Goal: Task Accomplishment & Management: Manage account settings

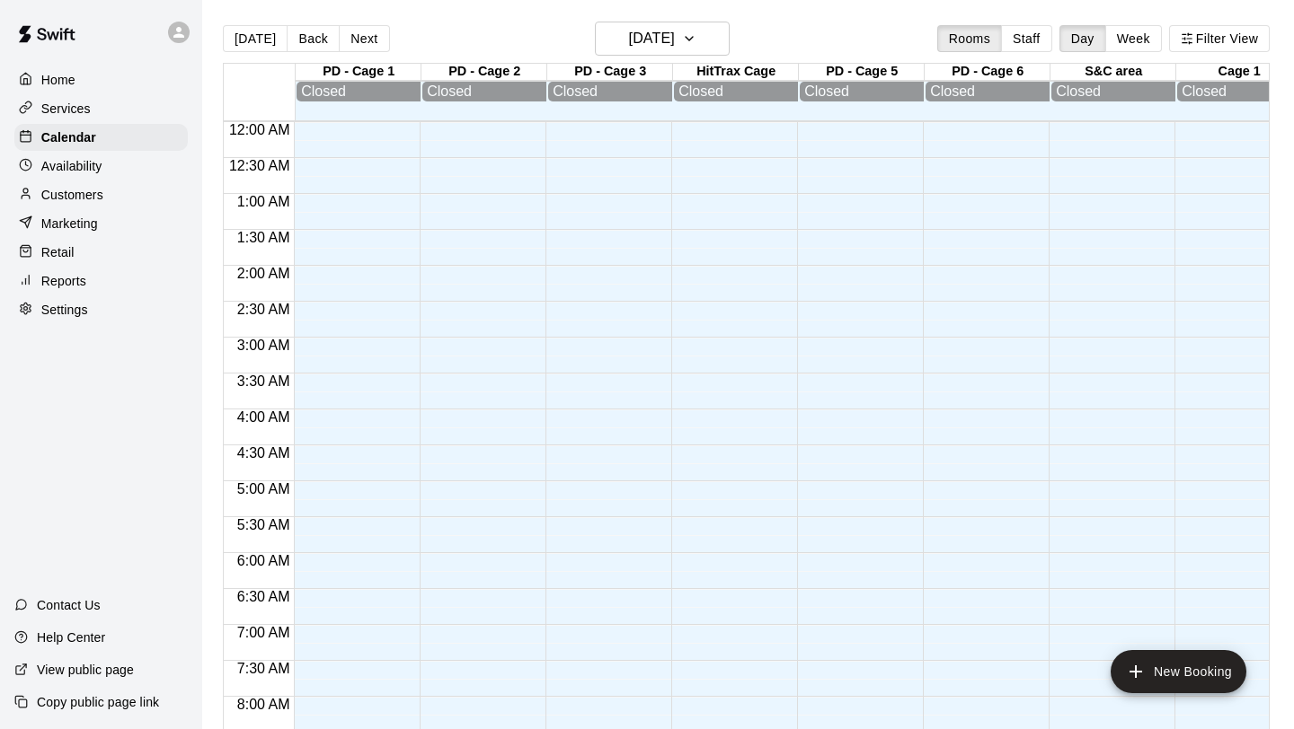
scroll to position [1097, 0]
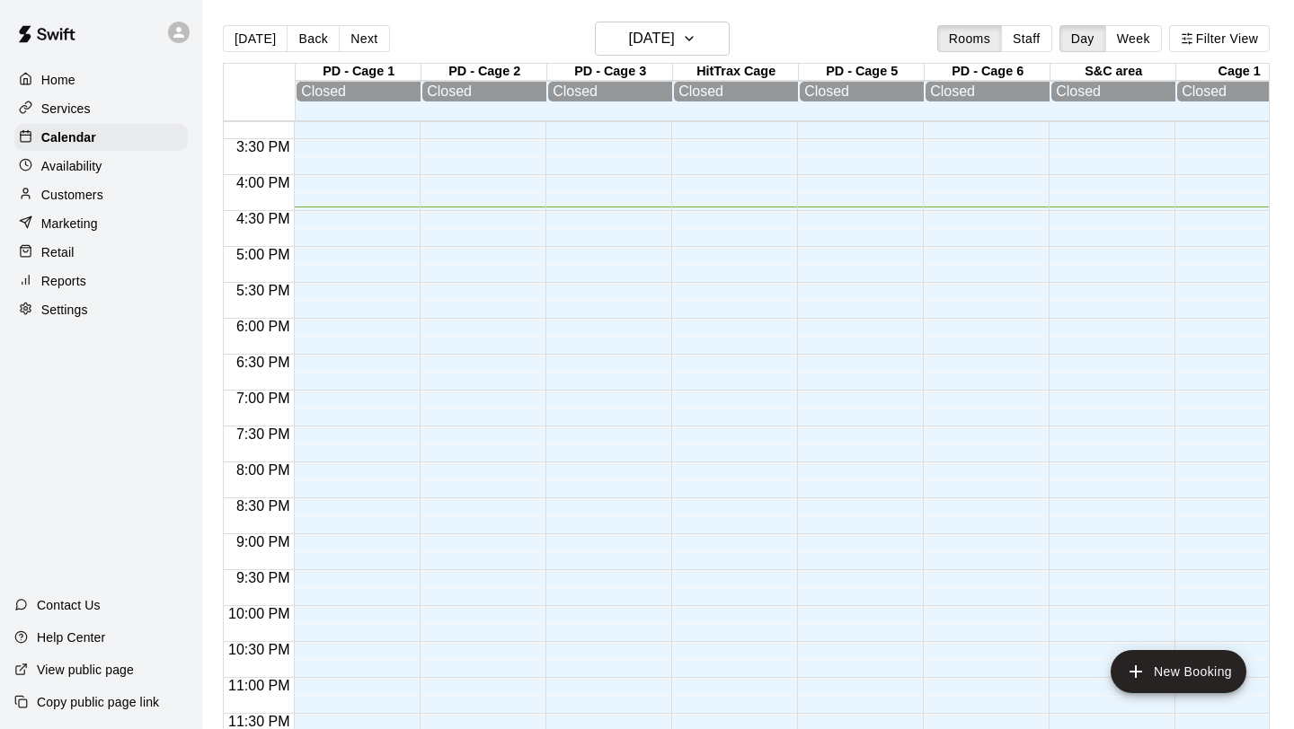
click at [355, 37] on button "Next" at bounding box center [364, 38] width 50 height 27
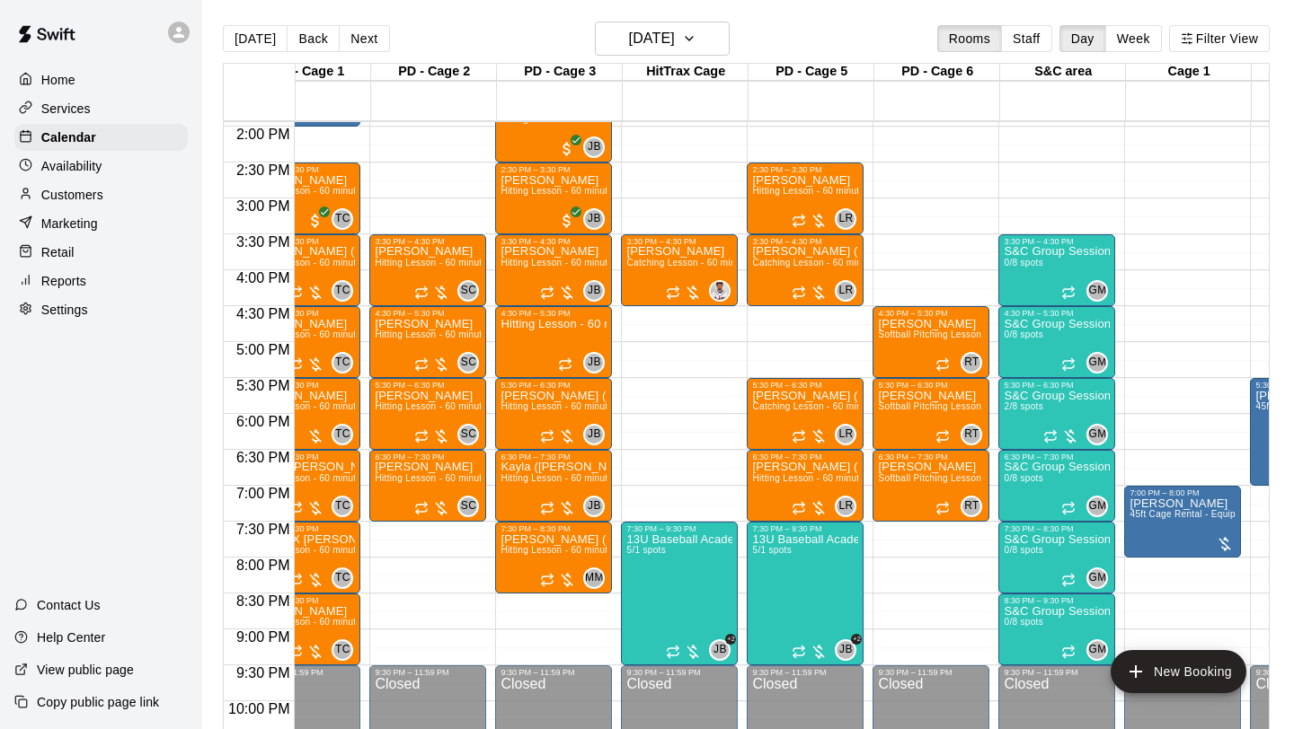
scroll to position [0, 62]
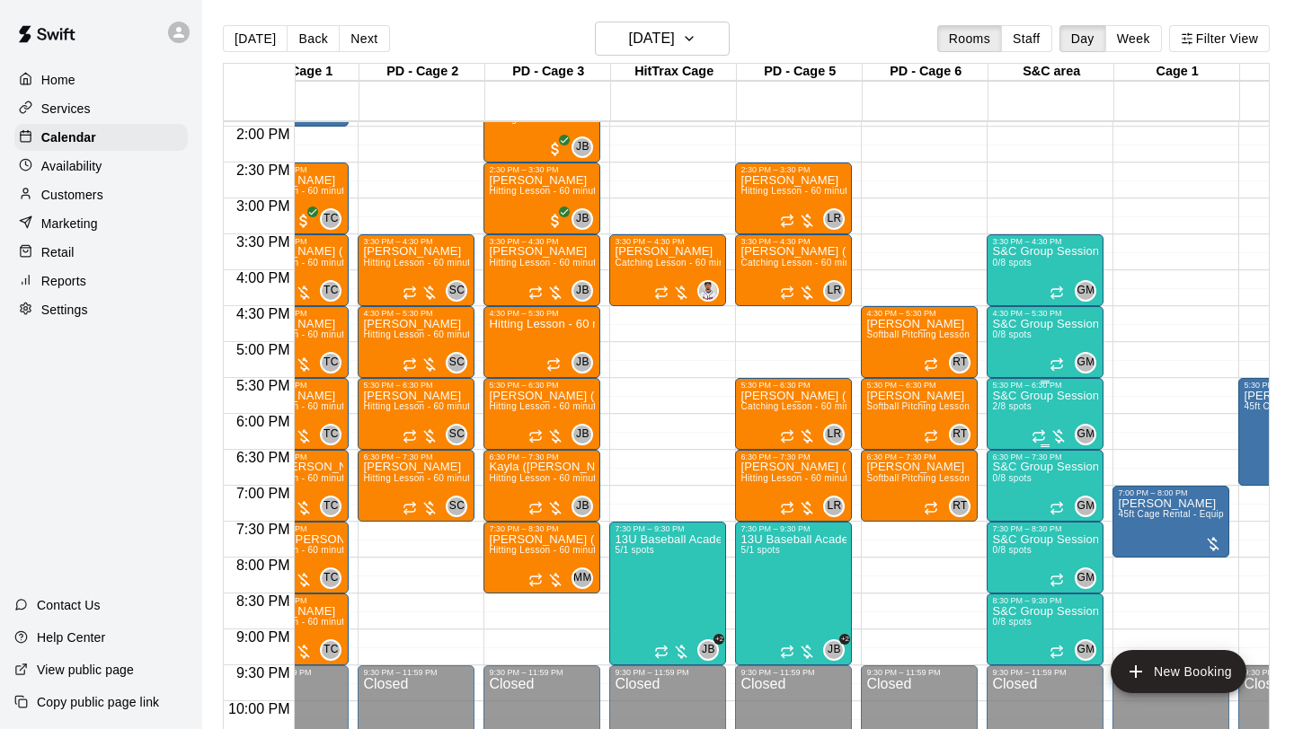
click at [1022, 446] on button "edit" at bounding box center [1011, 451] width 36 height 35
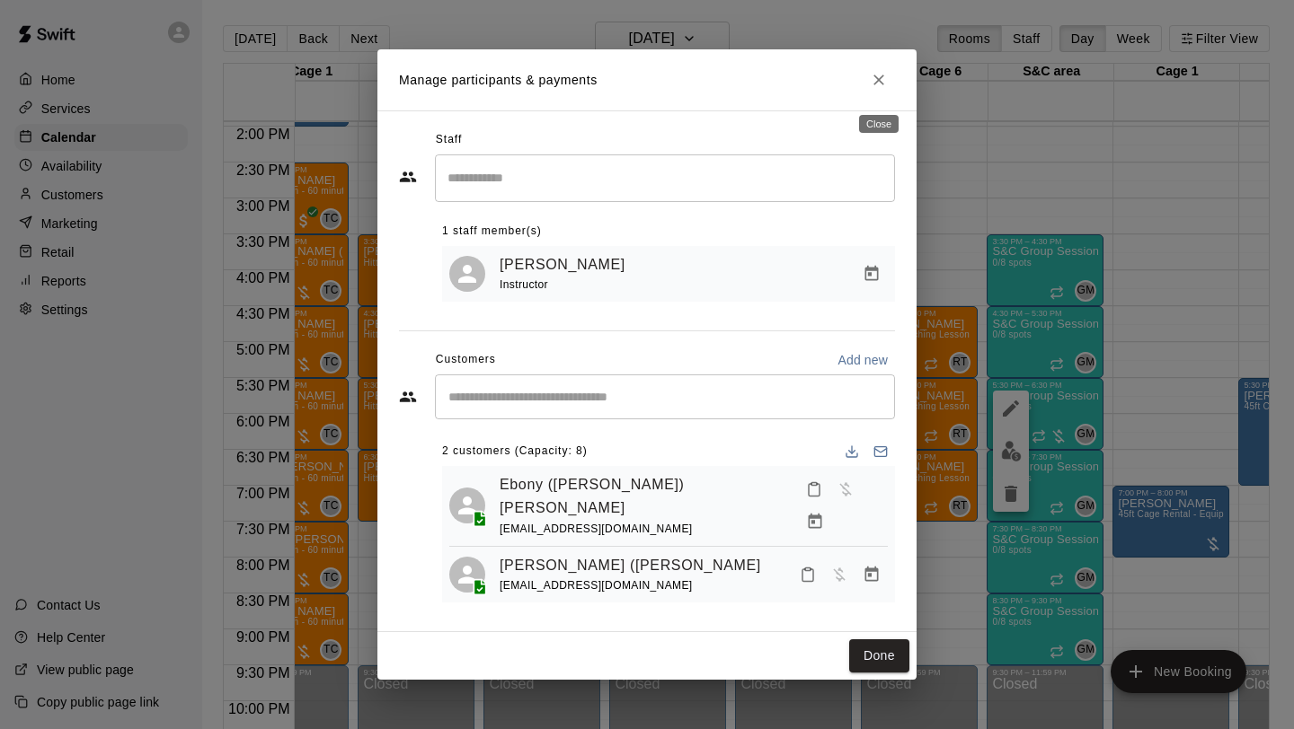
click at [881, 89] on icon "Close" at bounding box center [879, 80] width 18 height 18
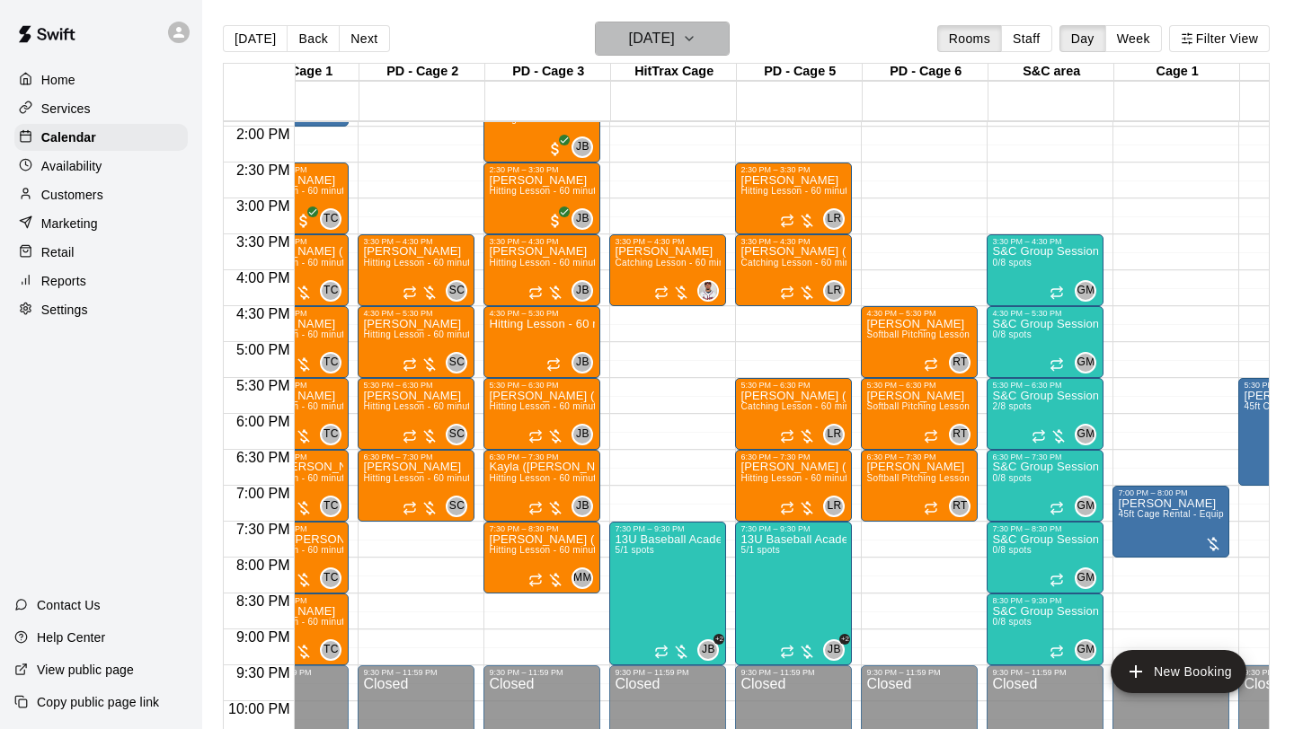
click at [726, 45] on button "[DATE]" at bounding box center [662, 39] width 135 height 34
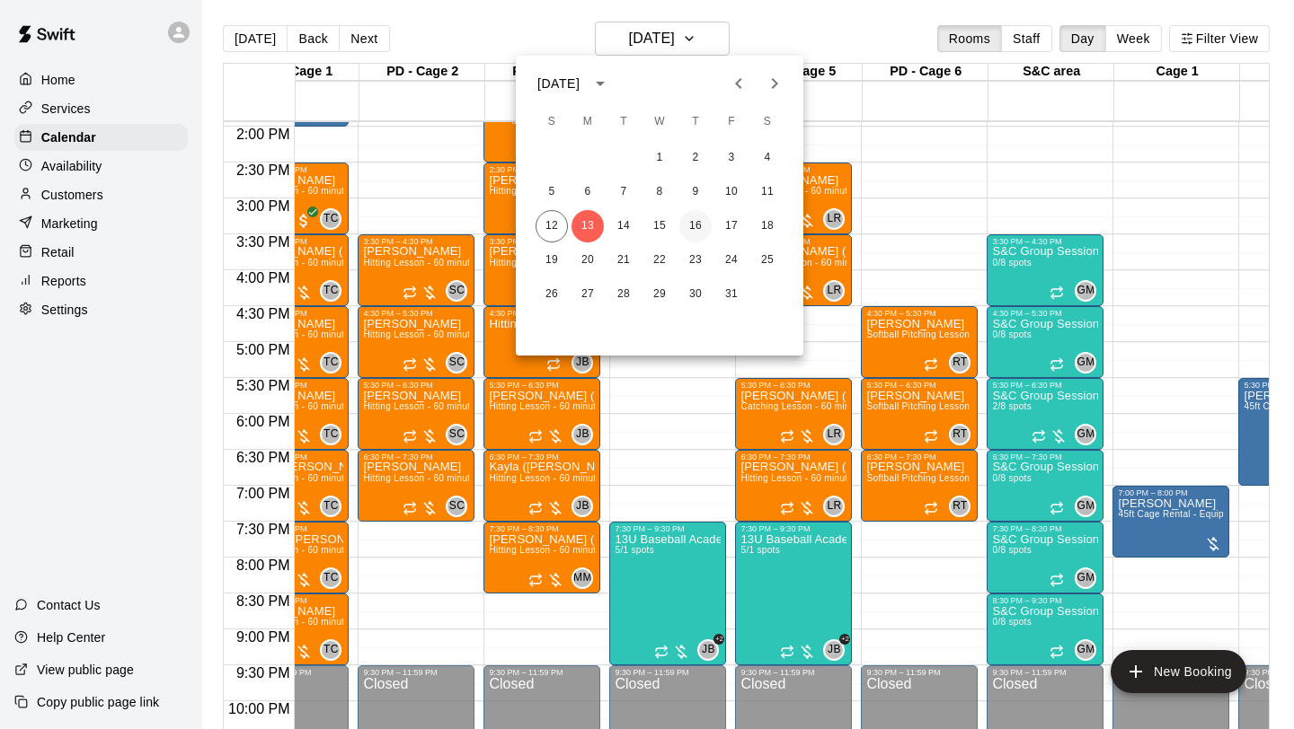
click at [692, 220] on button "16" at bounding box center [695, 226] width 32 height 32
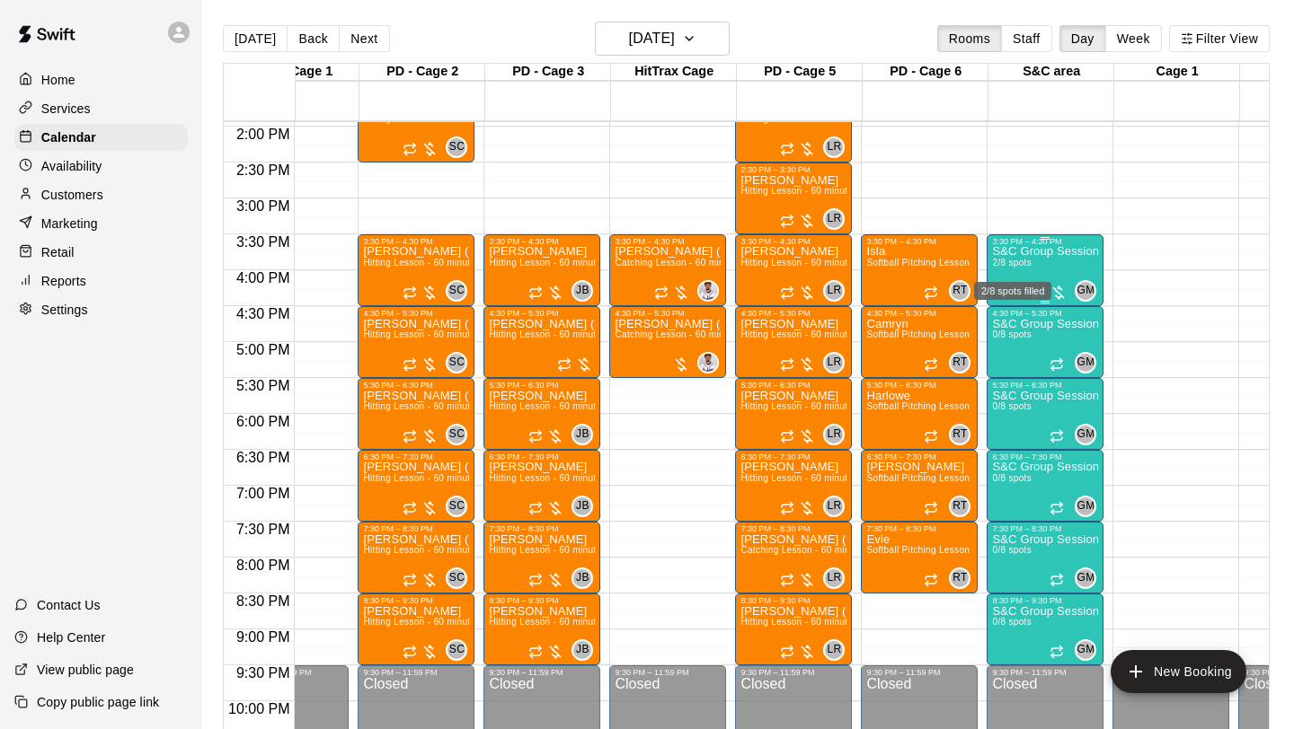
click at [1023, 267] on span "2/8 spots" at bounding box center [1012, 263] width 40 height 10
click at [1010, 314] on img "edit" at bounding box center [1011, 319] width 21 height 21
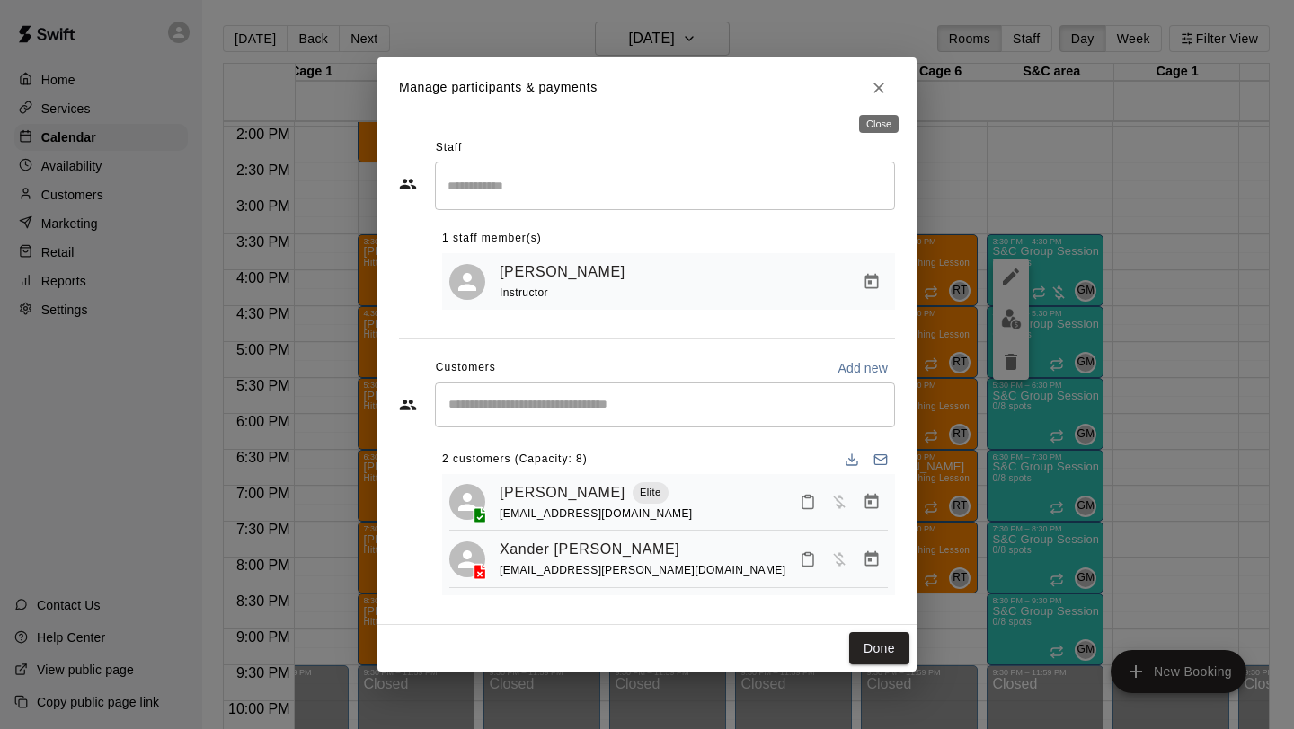
click at [881, 89] on icon "Close" at bounding box center [878, 88] width 11 height 11
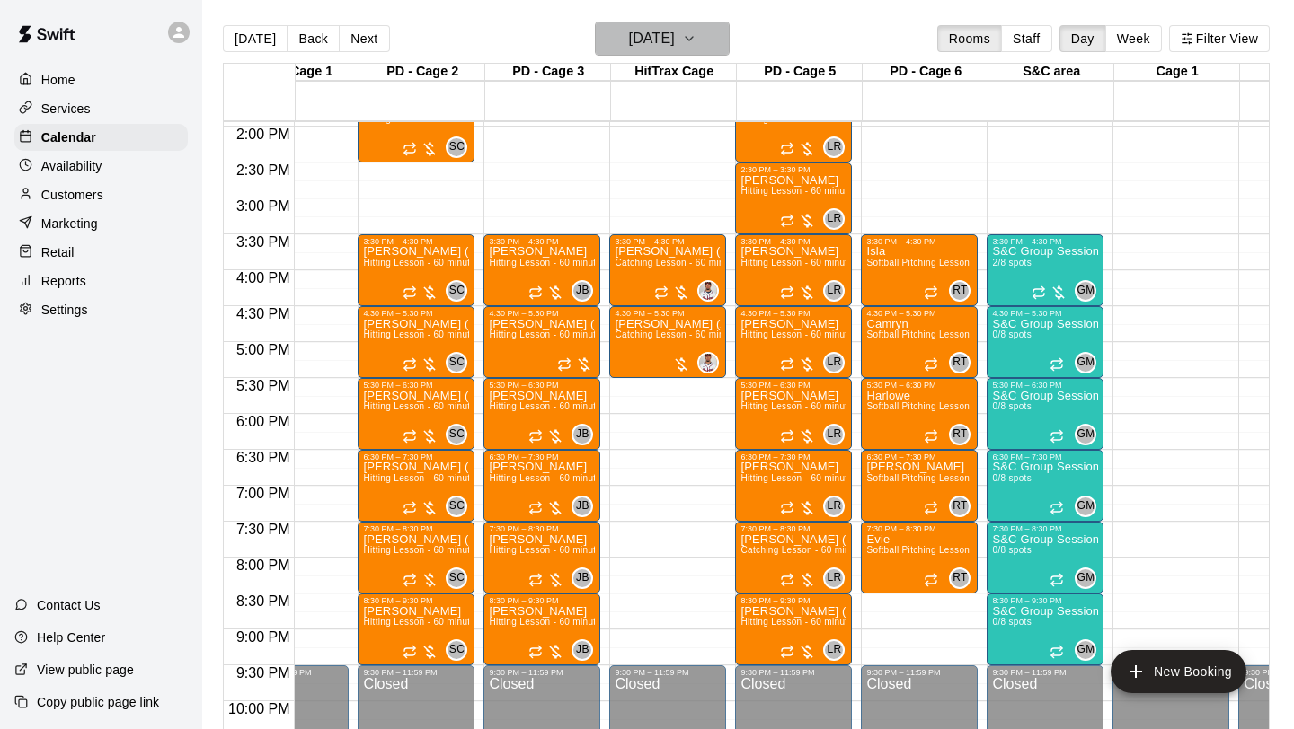
click at [673, 26] on h6 "[DATE]" at bounding box center [652, 38] width 46 height 25
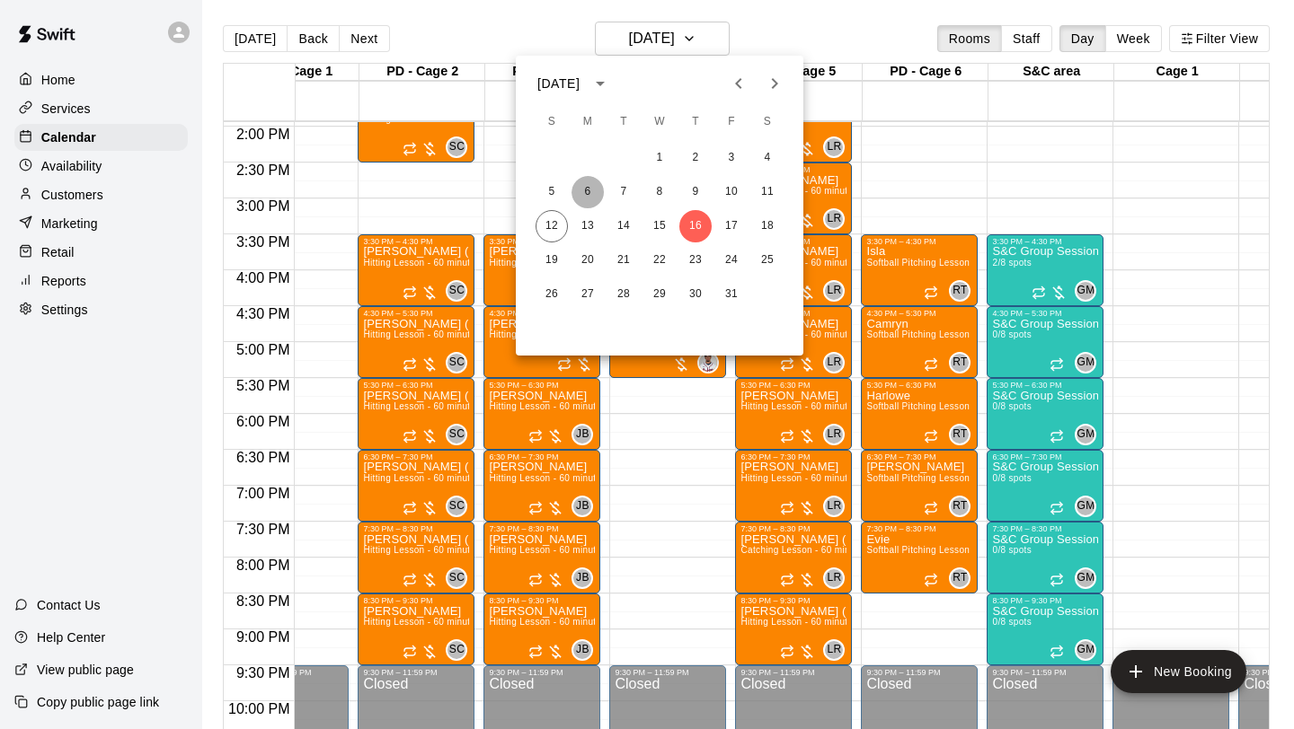
click at [600, 191] on button "6" at bounding box center [587, 192] width 32 height 32
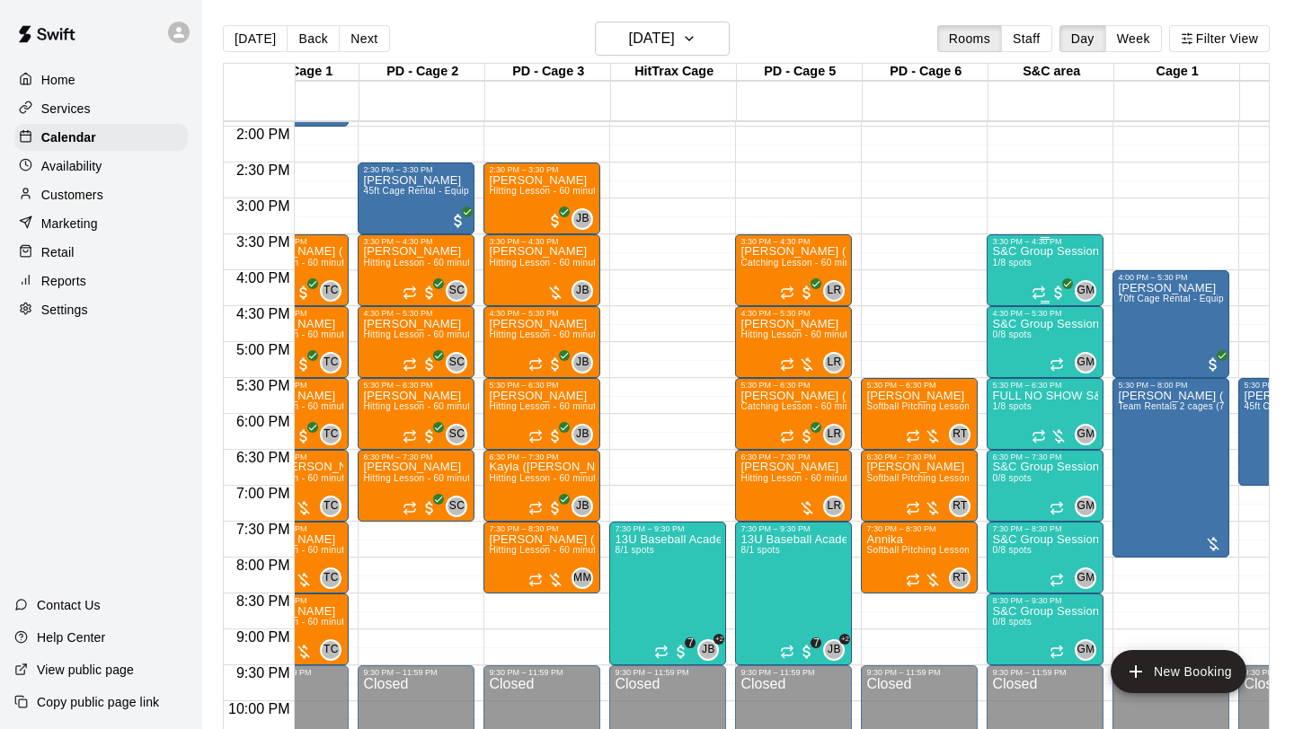
click at [1033, 279] on div "S&C Group Session 1/8 spots" at bounding box center [1045, 610] width 106 height 729
click at [1007, 308] on img "edit" at bounding box center [1011, 307] width 21 height 21
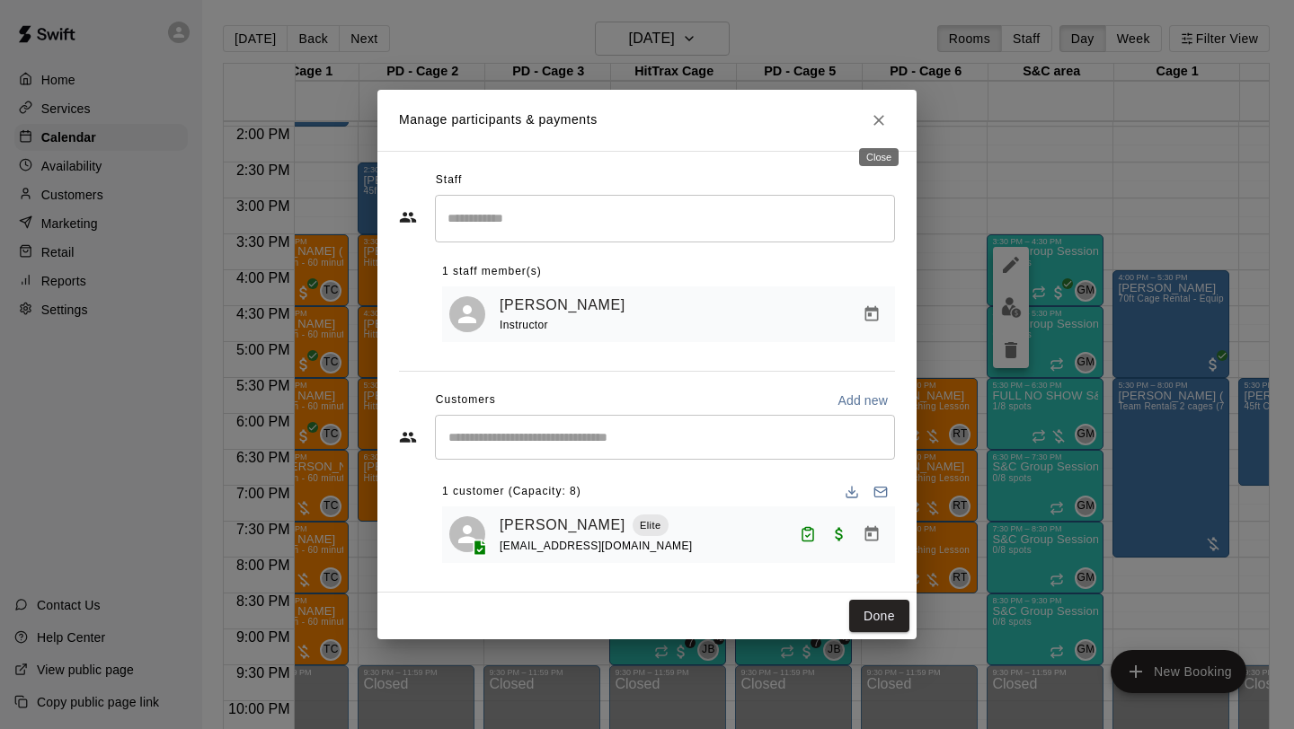
click at [887, 114] on icon "Close" at bounding box center [879, 120] width 18 height 18
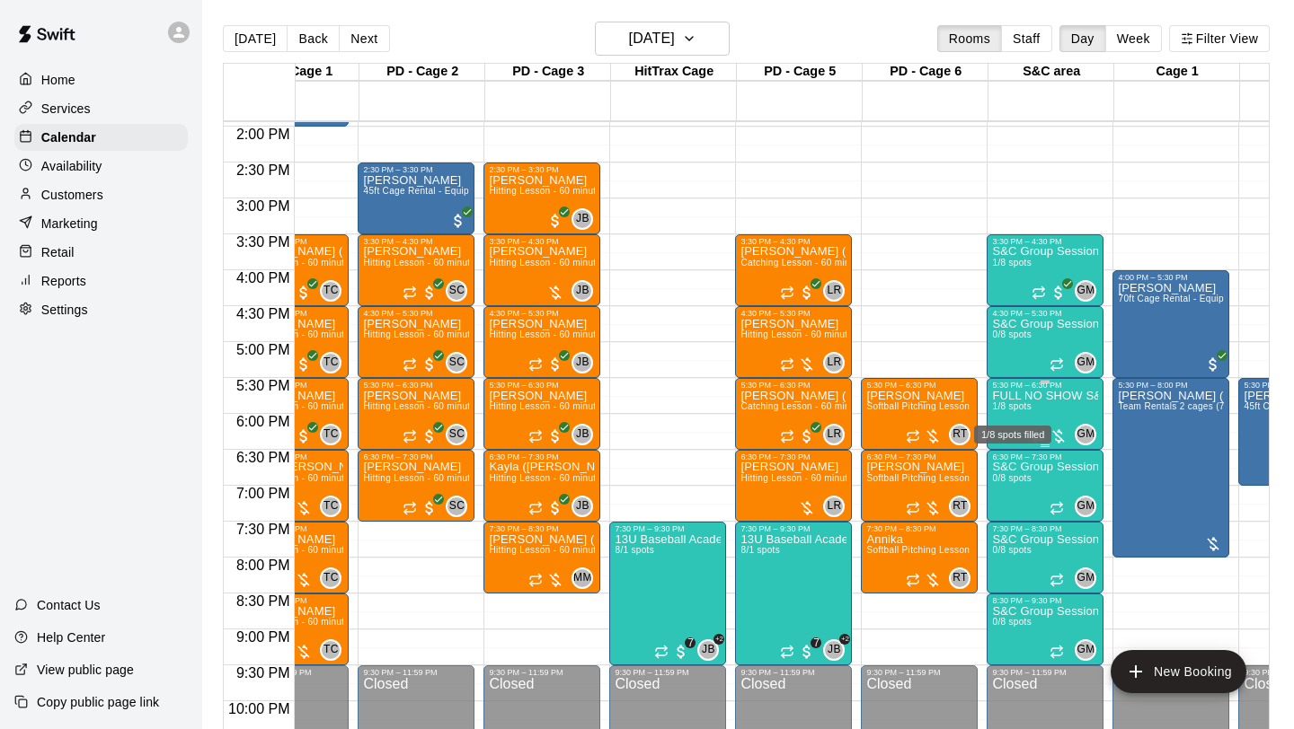
click at [1029, 421] on div "1/8 spots filled" at bounding box center [1012, 429] width 81 height 32
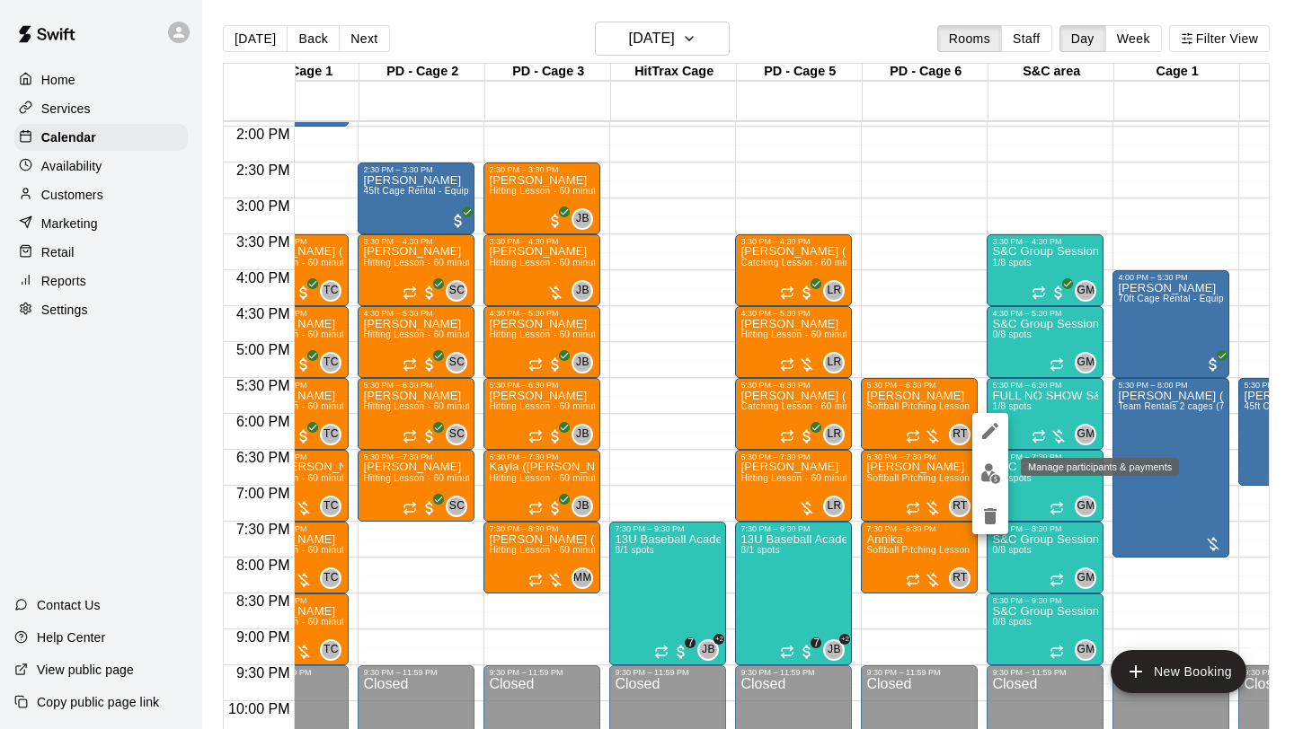
click at [994, 465] on img "edit" at bounding box center [990, 474] width 21 height 21
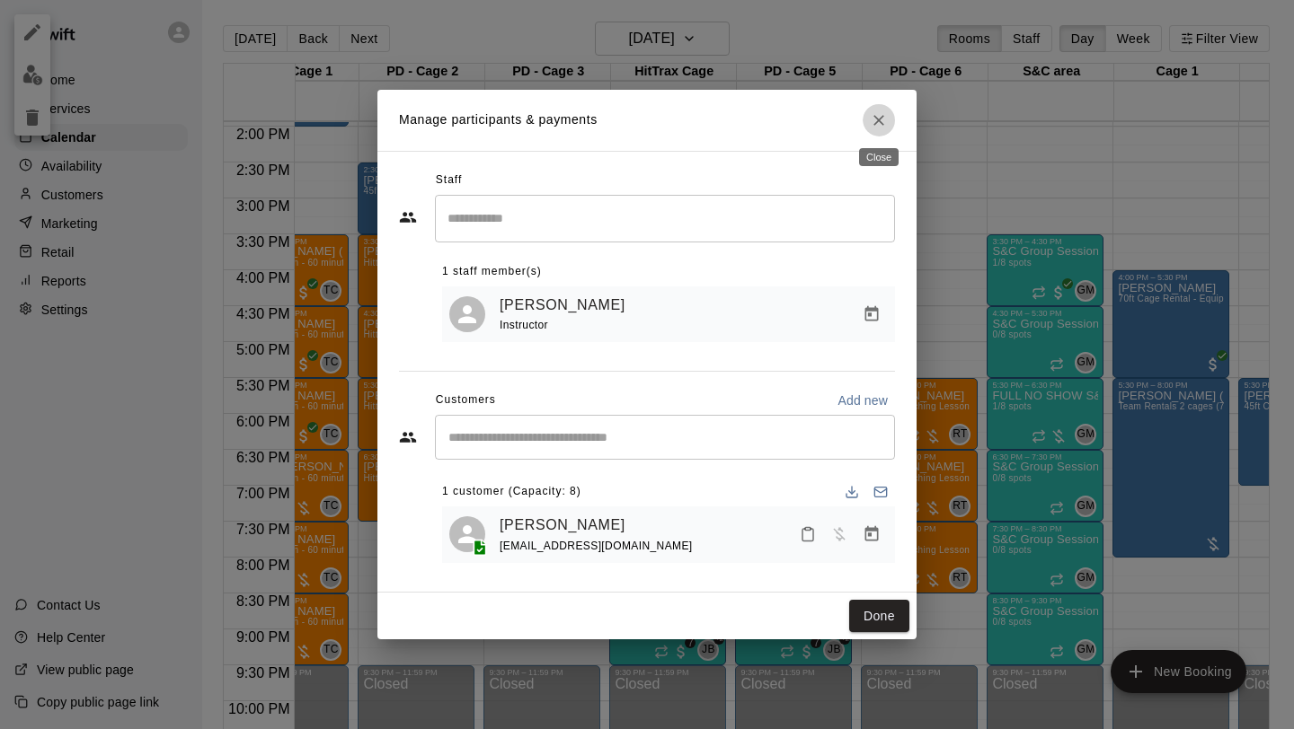
click at [879, 125] on icon "Close" at bounding box center [879, 120] width 18 height 18
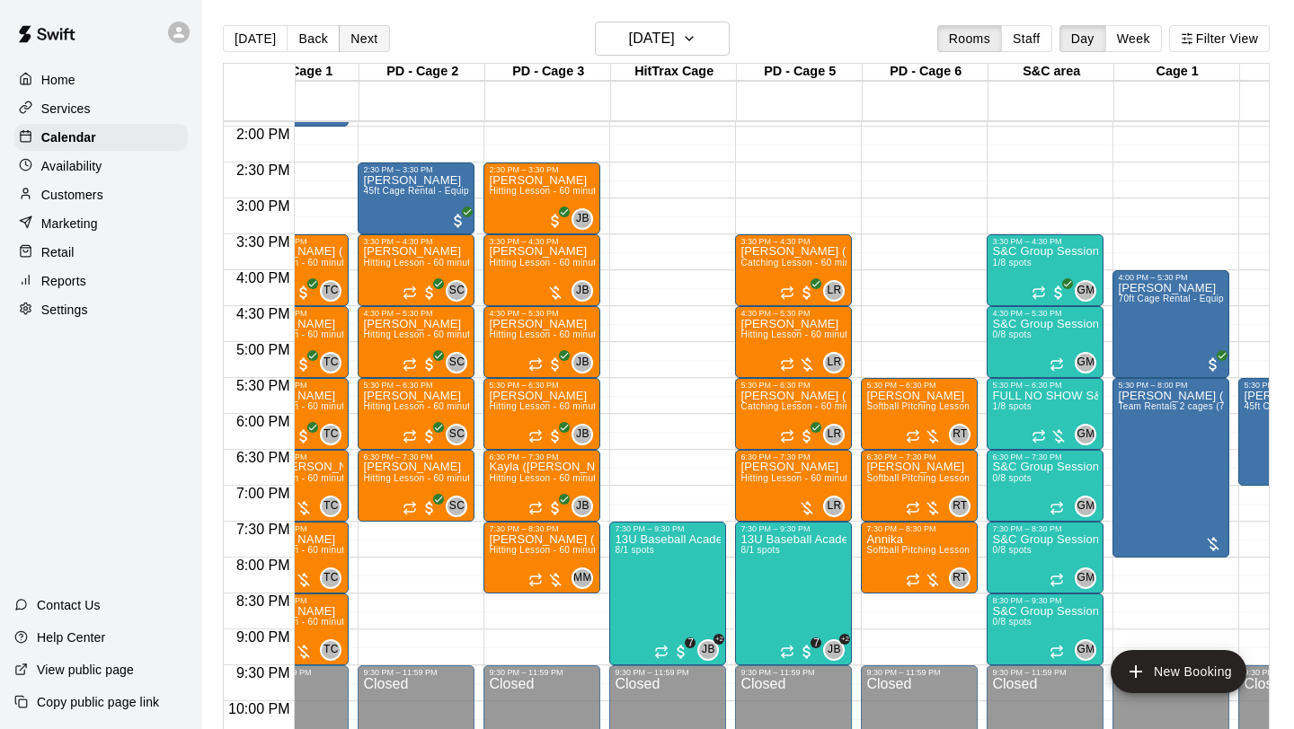
click at [365, 33] on button "Next" at bounding box center [364, 38] width 50 height 27
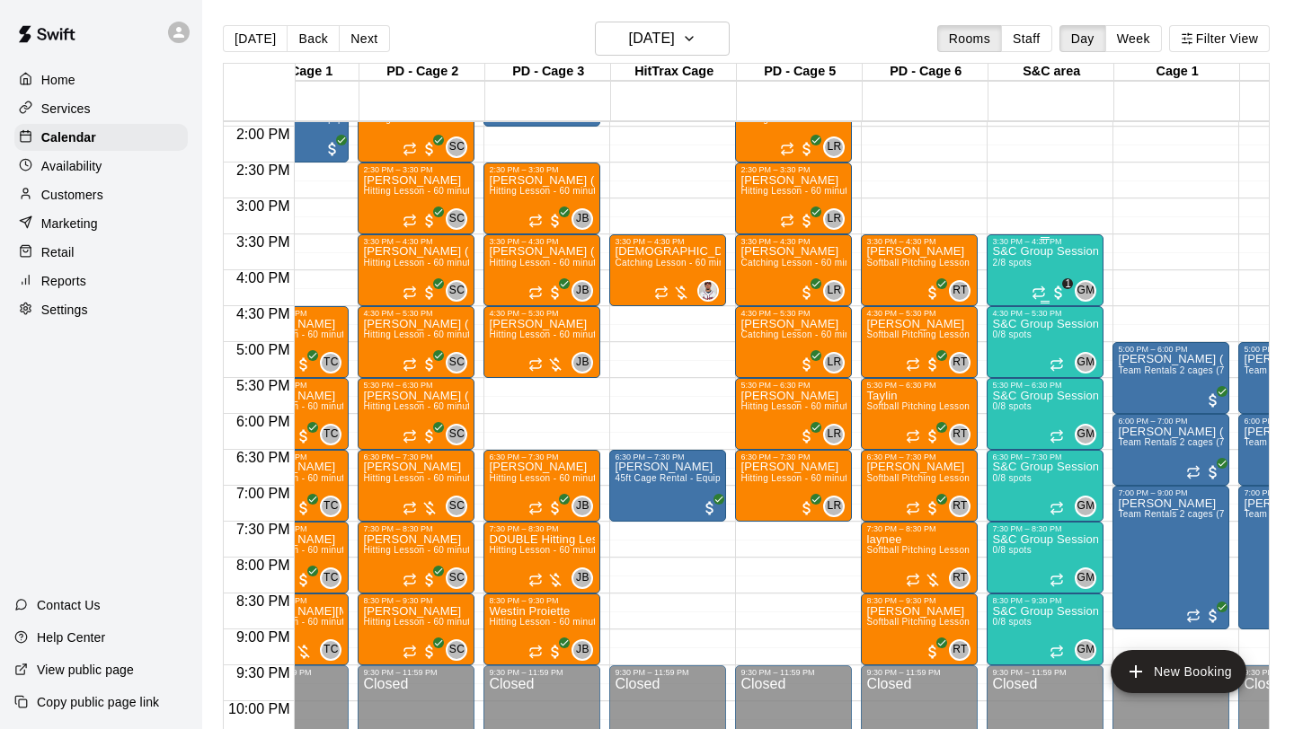
click at [1018, 277] on div "S&C Group Session 2/8 spots" at bounding box center [1045, 610] width 106 height 729
click at [1001, 312] on img "edit" at bounding box center [1011, 307] width 21 height 21
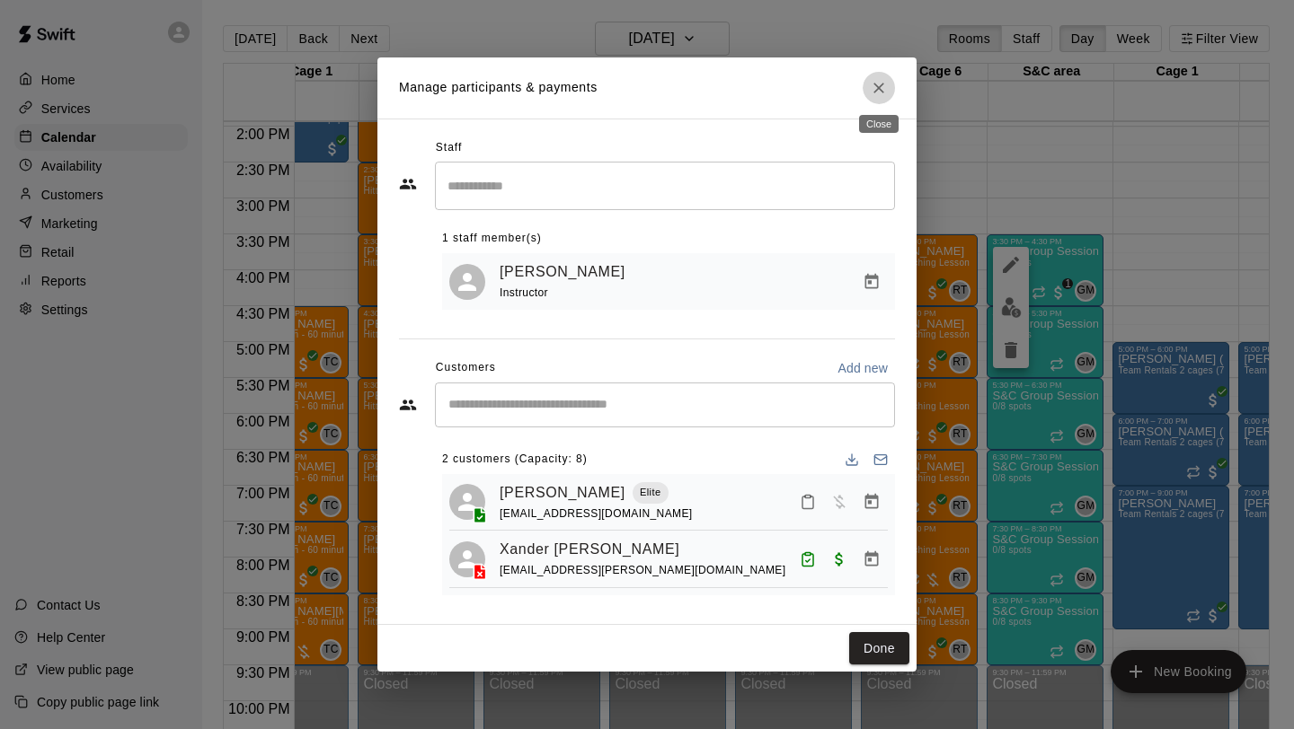
click at [871, 84] on icon "Close" at bounding box center [879, 88] width 18 height 18
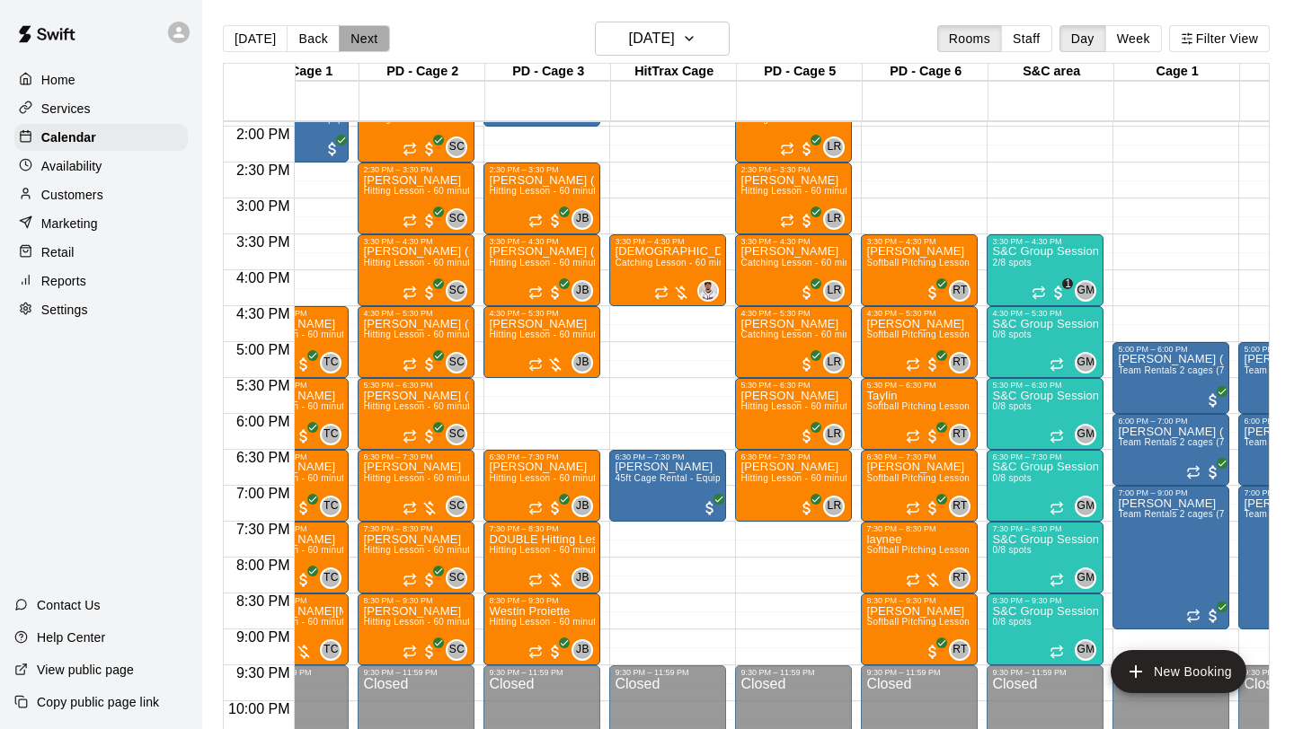
click at [344, 38] on button "Next" at bounding box center [364, 38] width 50 height 27
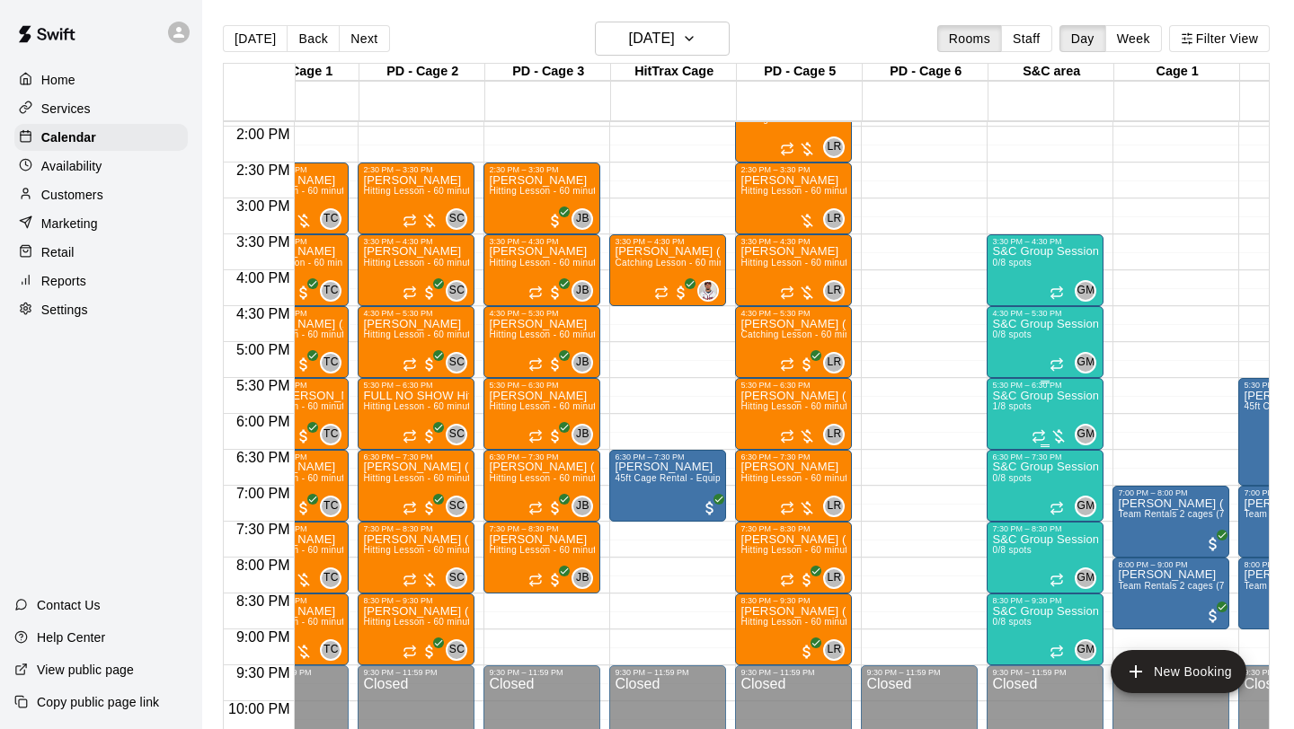
click at [1006, 447] on img "edit" at bounding box center [1011, 451] width 21 height 21
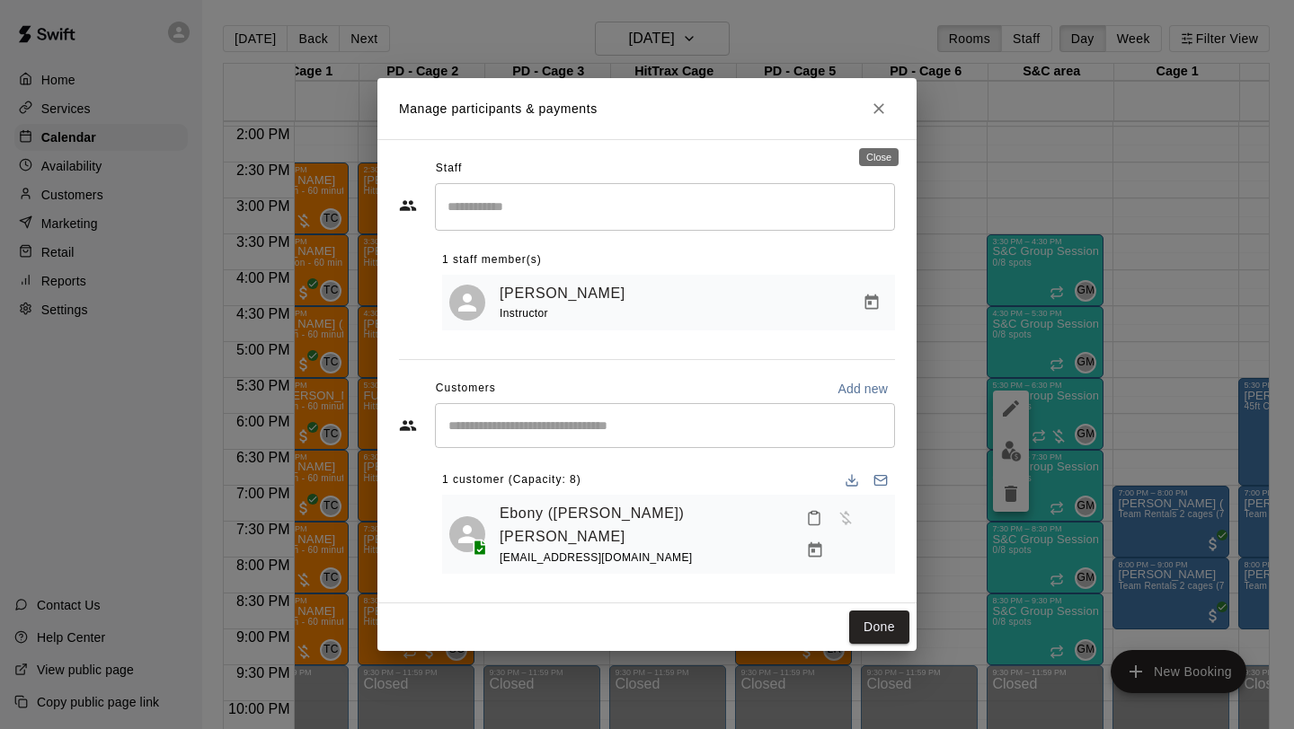
click at [880, 118] on icon "Close" at bounding box center [879, 109] width 18 height 18
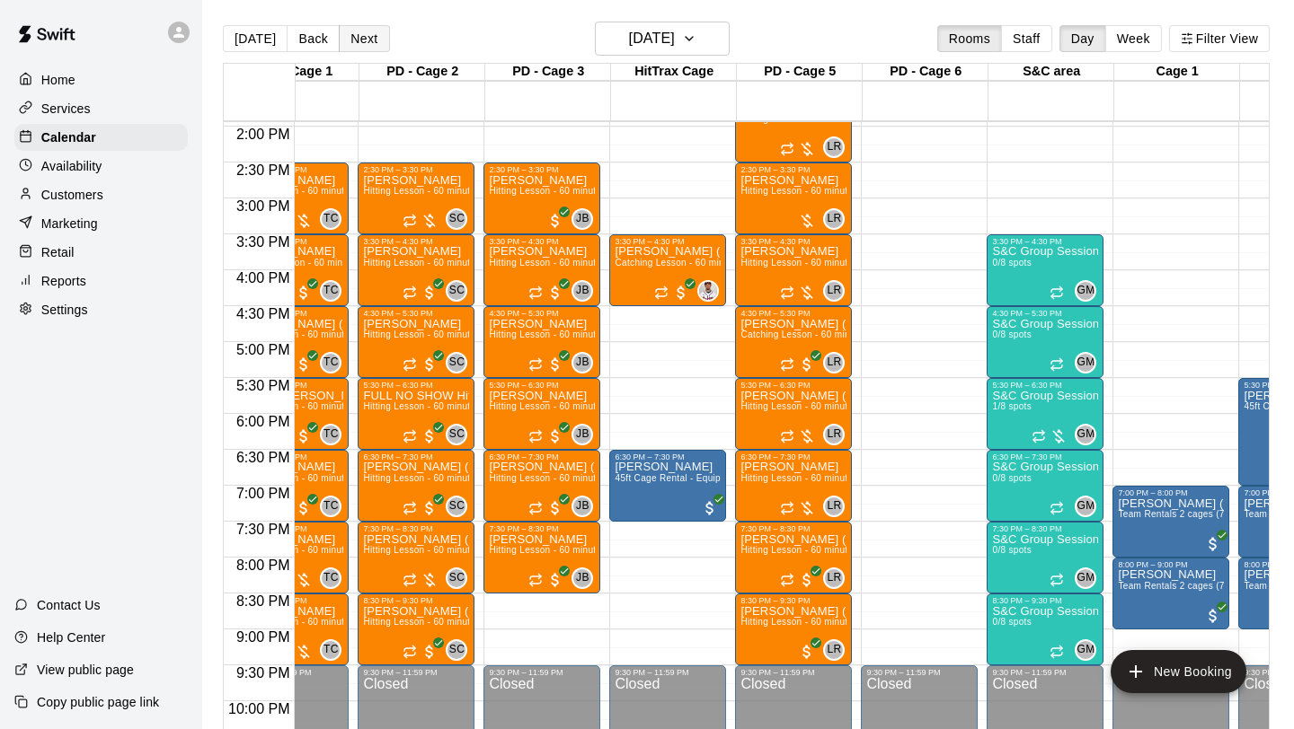
click at [361, 31] on button "Next" at bounding box center [364, 38] width 50 height 27
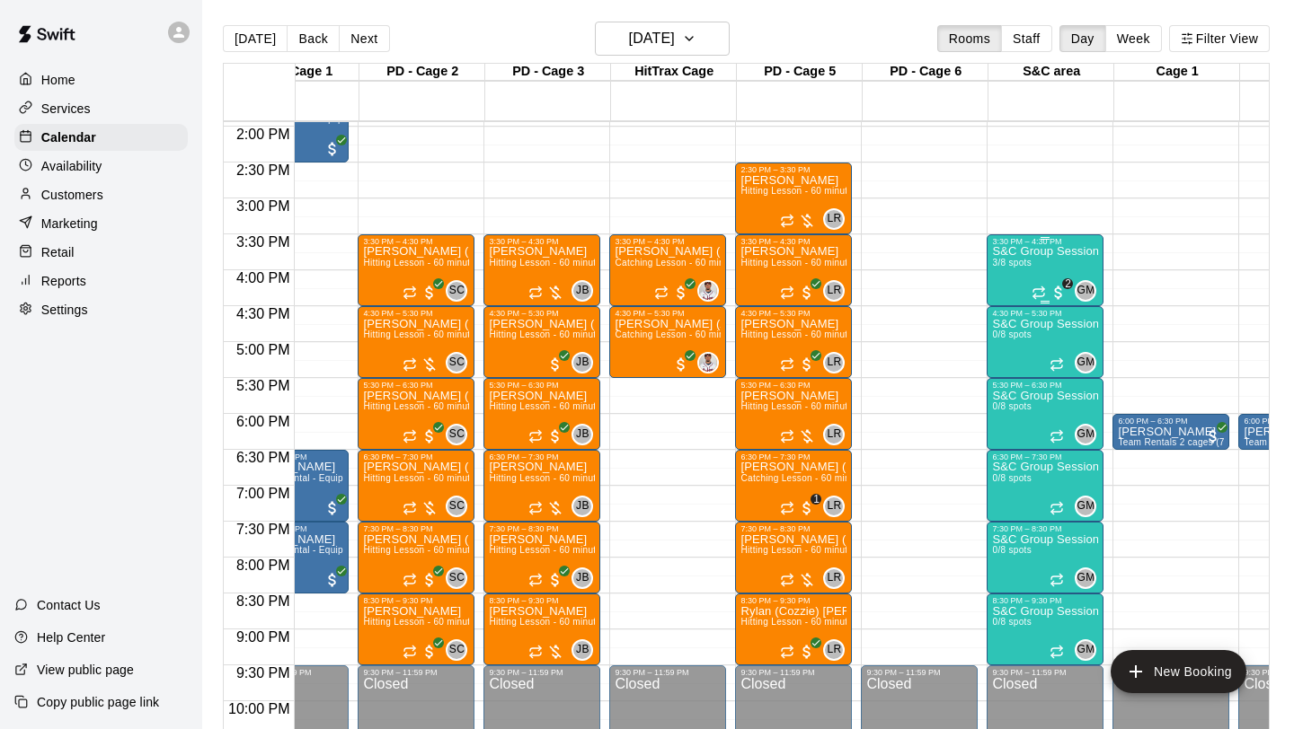
click at [1020, 277] on div "S&C Group Session 3/8 spots" at bounding box center [1045, 610] width 106 height 729
click at [1005, 301] on img "edit" at bounding box center [1011, 307] width 21 height 21
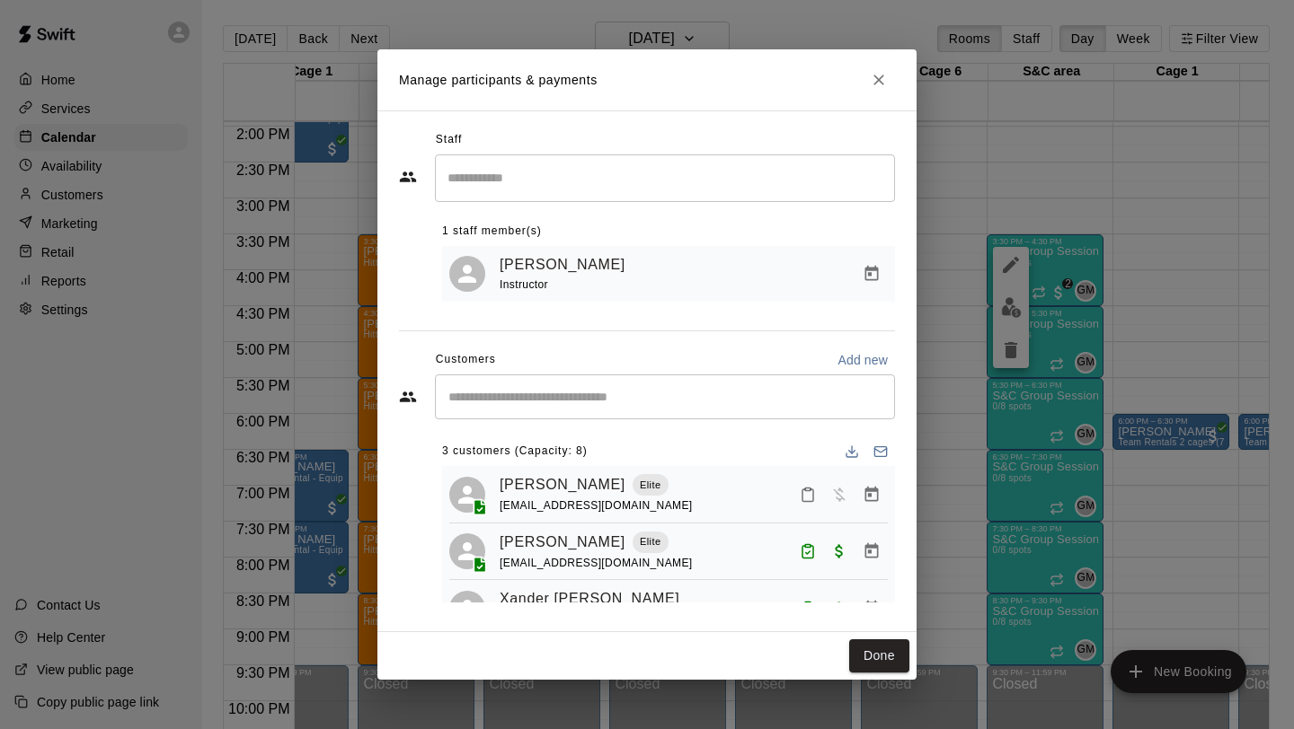
scroll to position [44, 0]
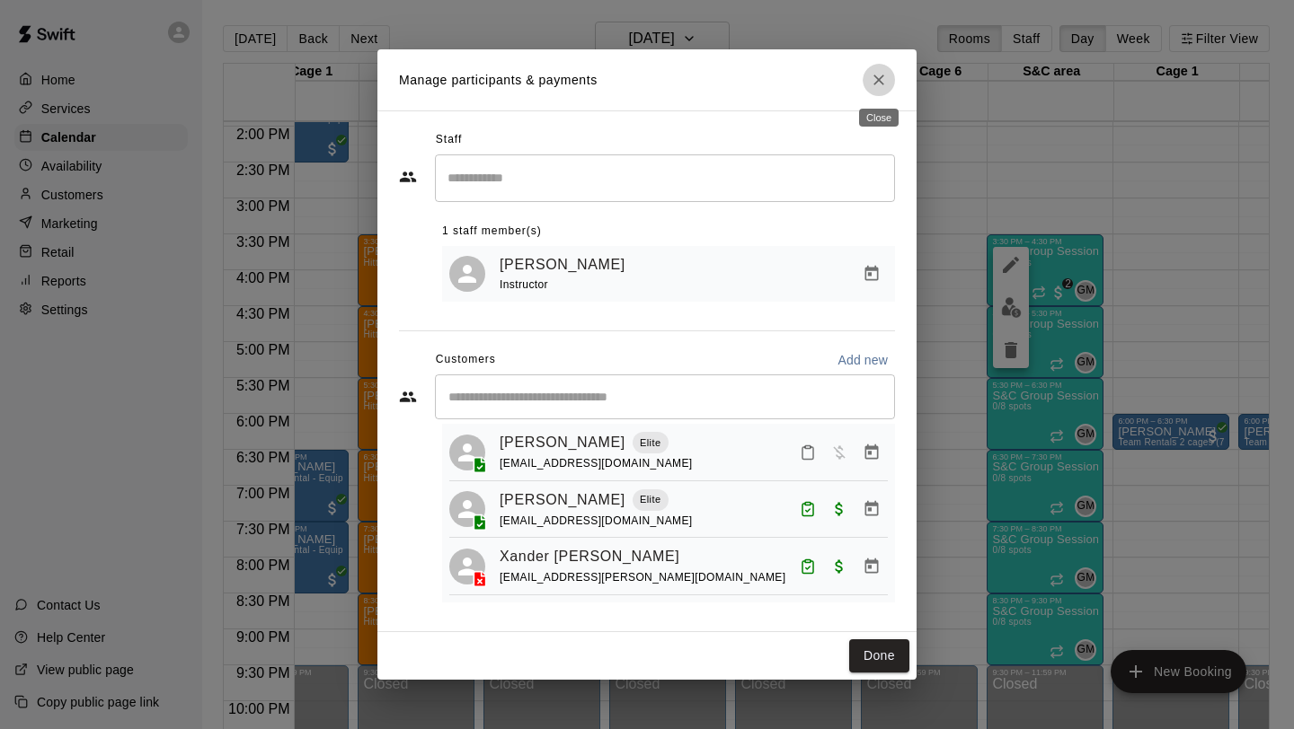
click at [884, 80] on icon "Close" at bounding box center [879, 80] width 18 height 18
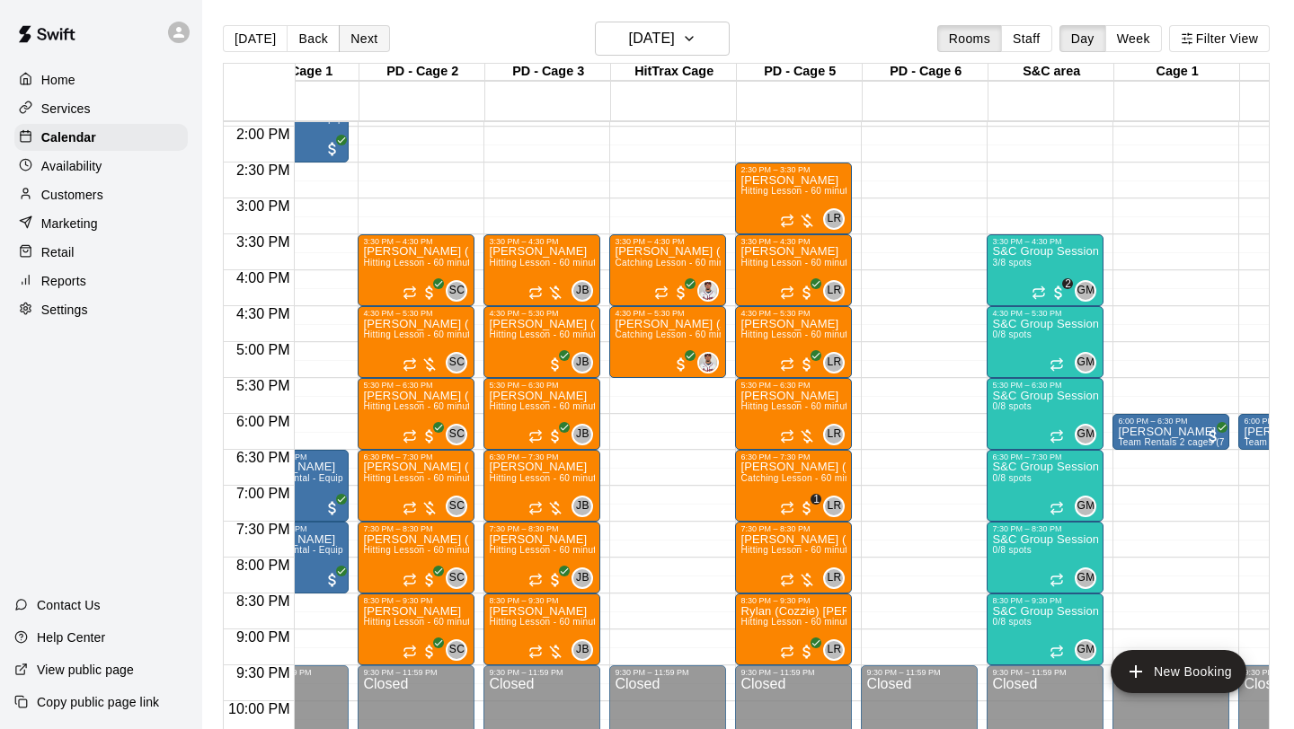
click at [363, 34] on button "Next" at bounding box center [364, 38] width 50 height 27
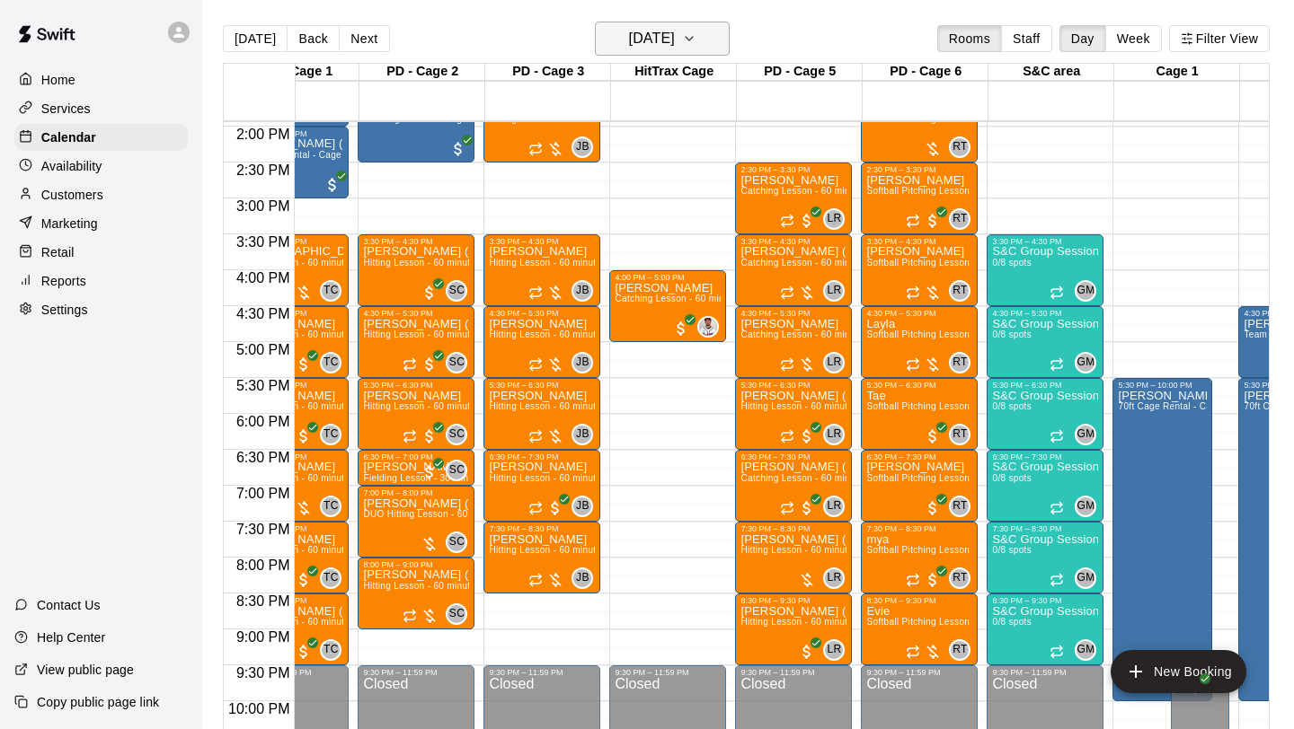
click at [675, 35] on h6 "[DATE]" at bounding box center [652, 38] width 46 height 25
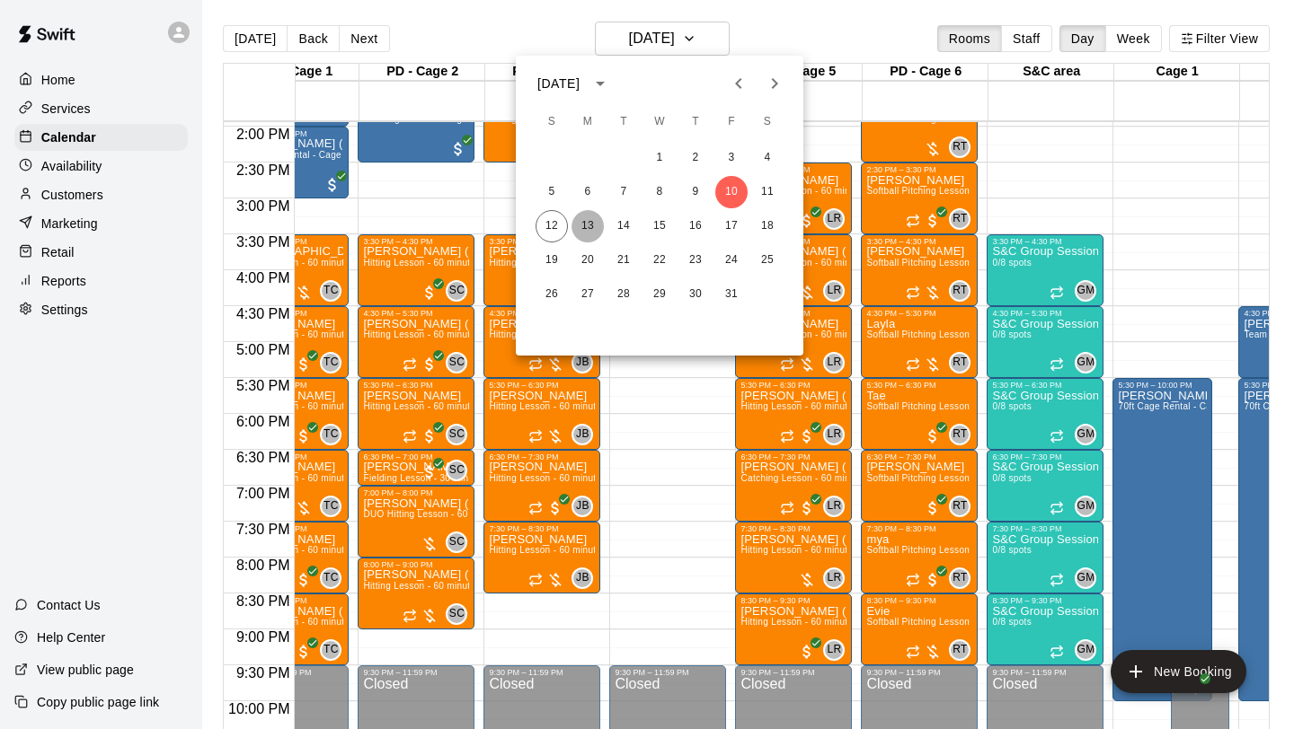
click at [586, 225] on button "13" at bounding box center [587, 226] width 32 height 32
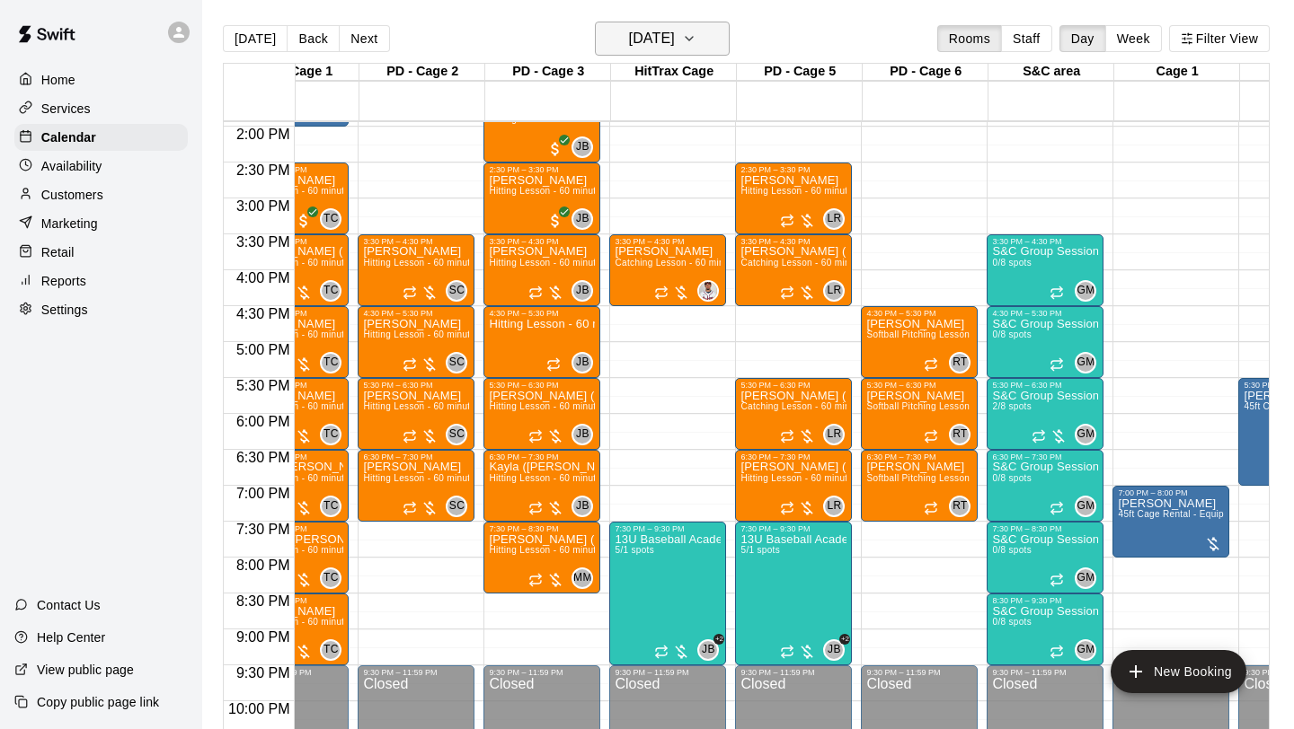
click at [712, 49] on button "[DATE]" at bounding box center [662, 39] width 135 height 34
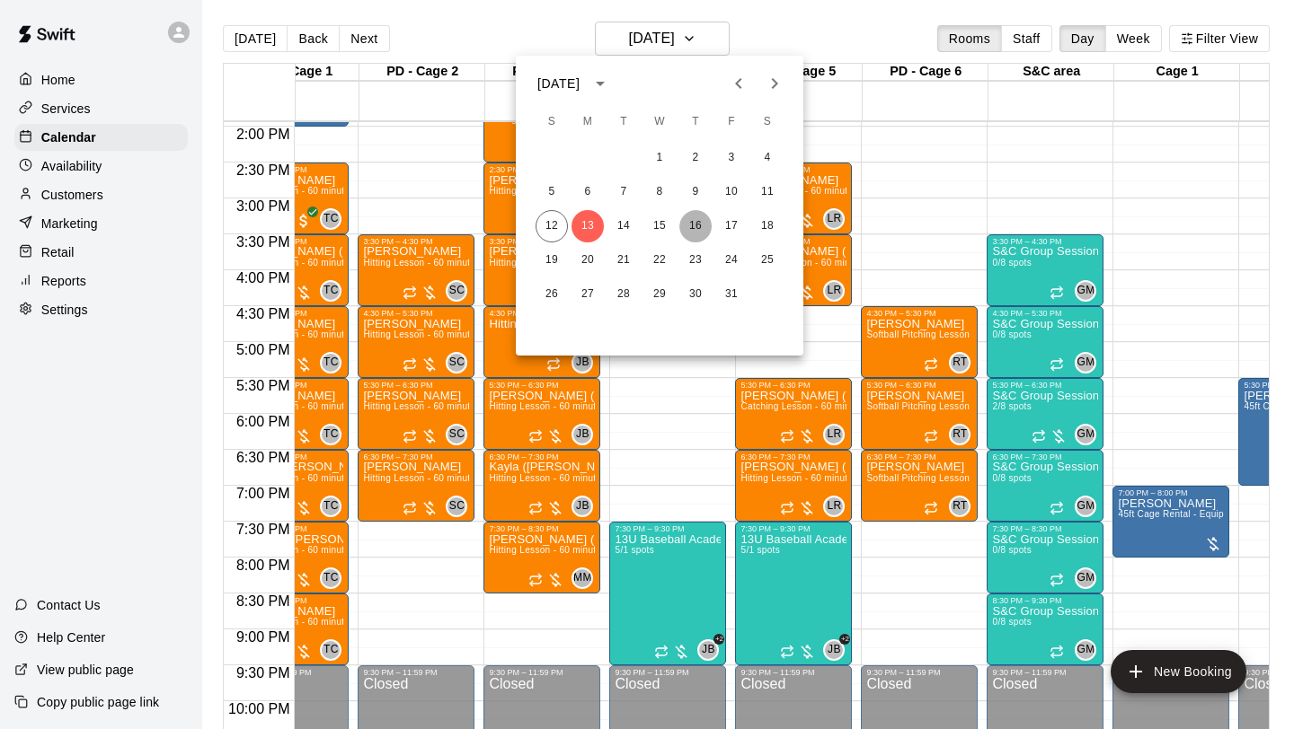
click at [702, 230] on button "16" at bounding box center [695, 226] width 32 height 32
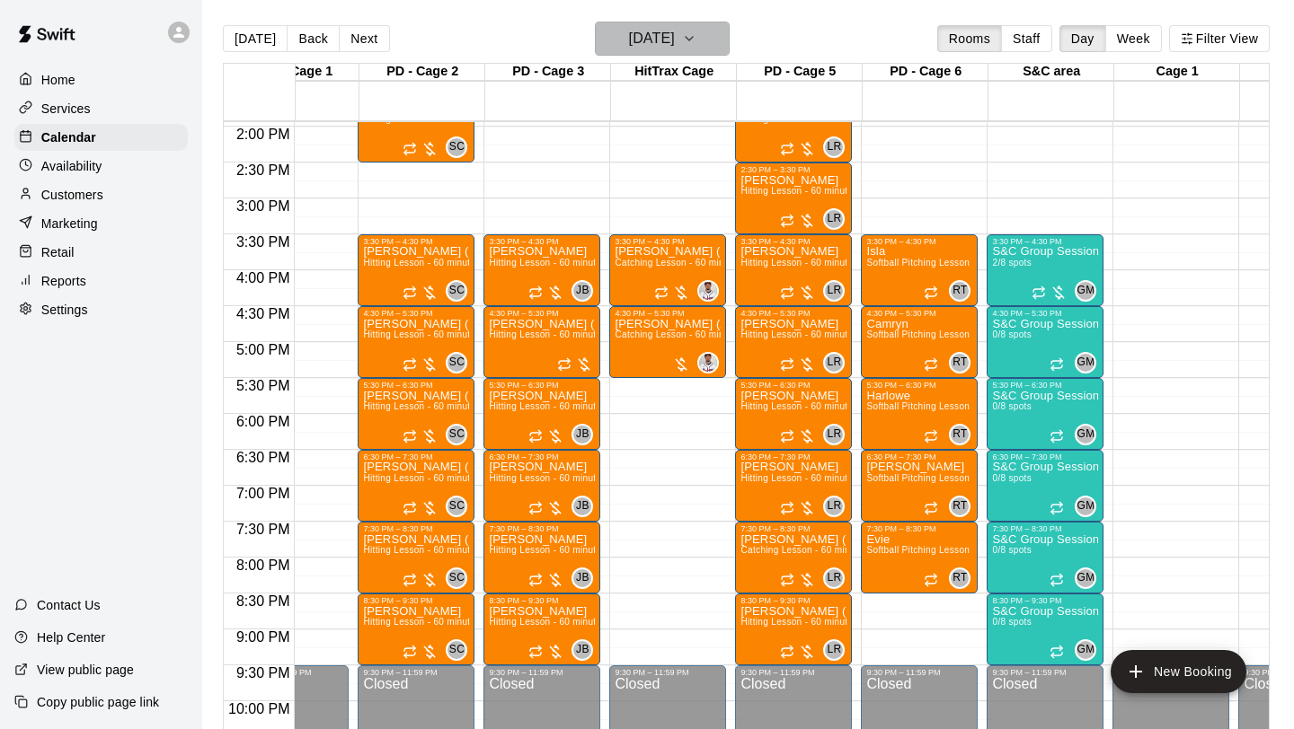
click at [726, 45] on button "[DATE]" at bounding box center [662, 39] width 135 height 34
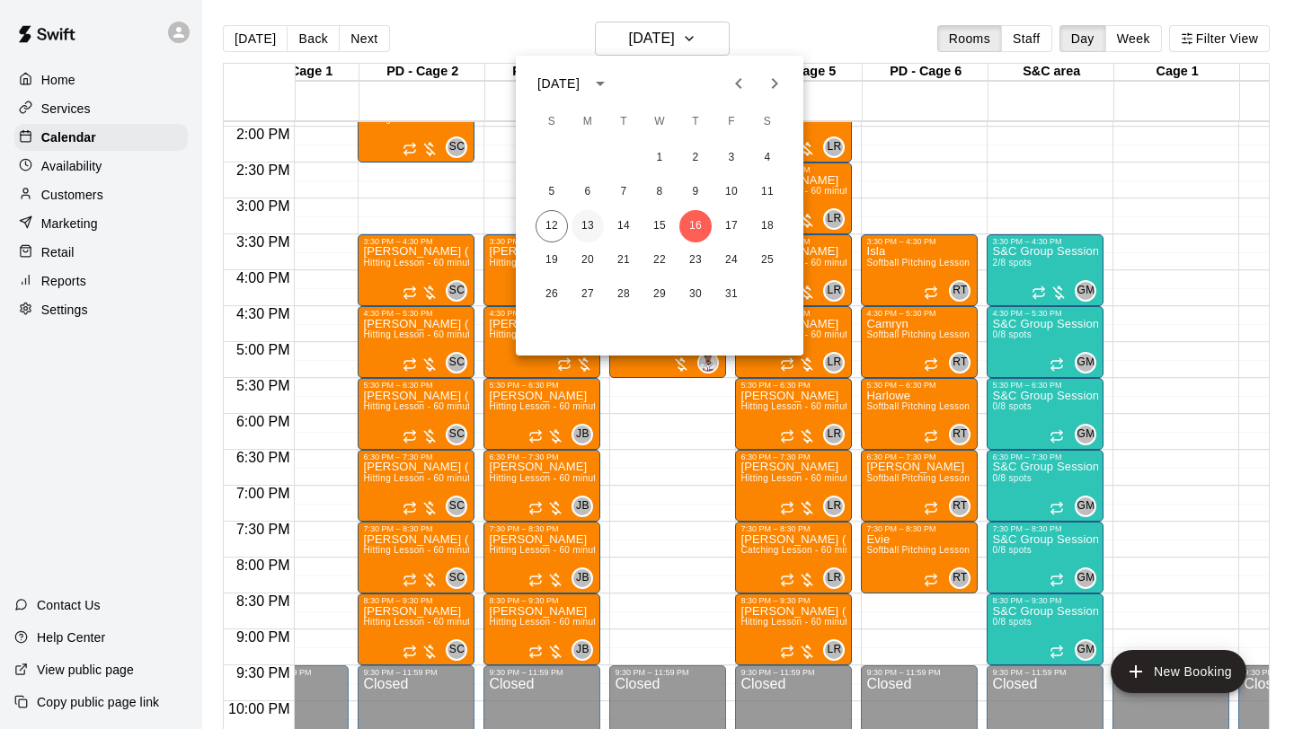
click at [597, 223] on button "13" at bounding box center [587, 226] width 32 height 32
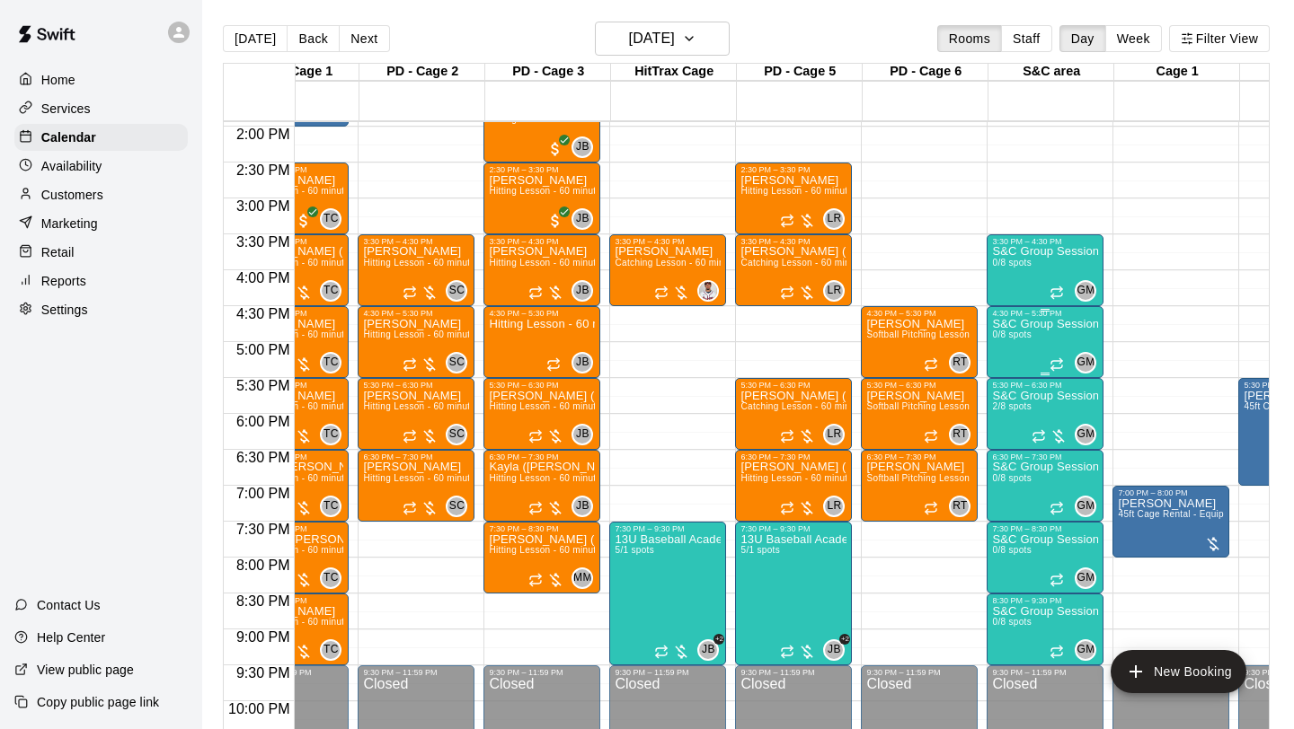
click at [1027, 346] on div "S&C Group Session 0/8 spots" at bounding box center [1045, 682] width 106 height 729
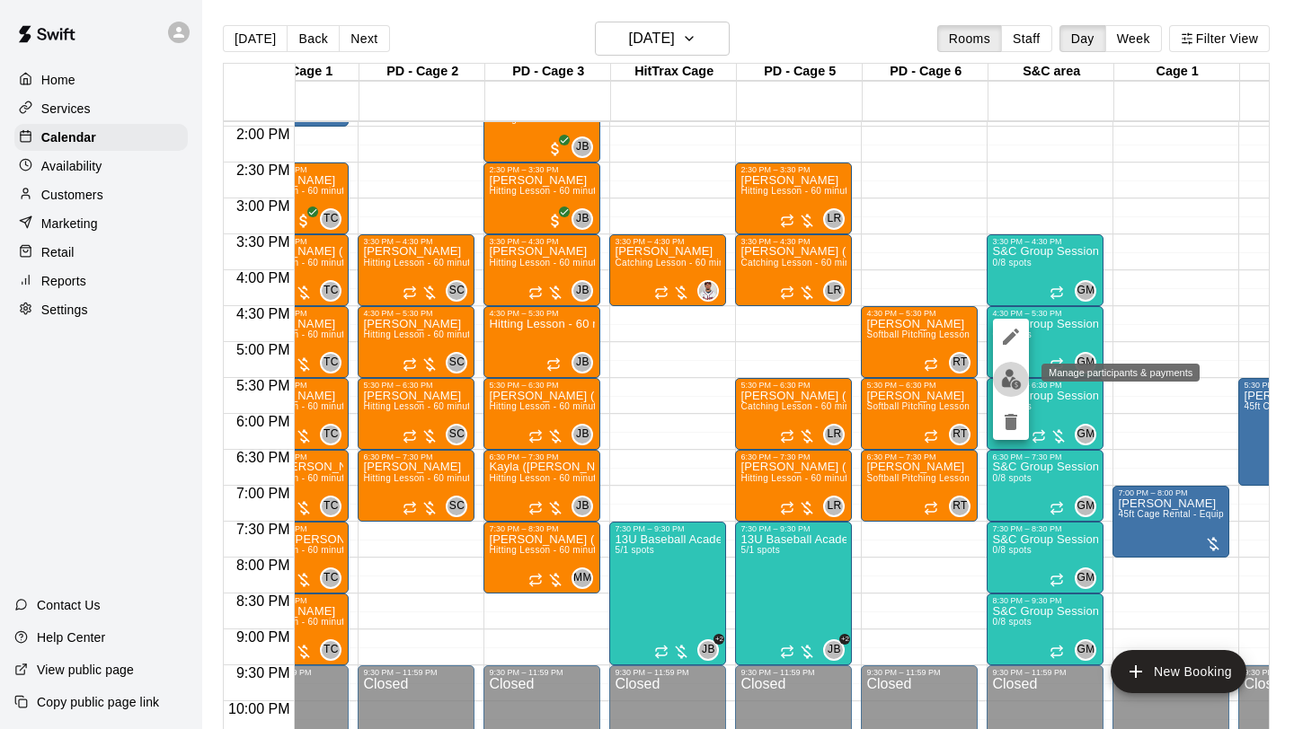
click at [1008, 379] on img "edit" at bounding box center [1011, 379] width 21 height 21
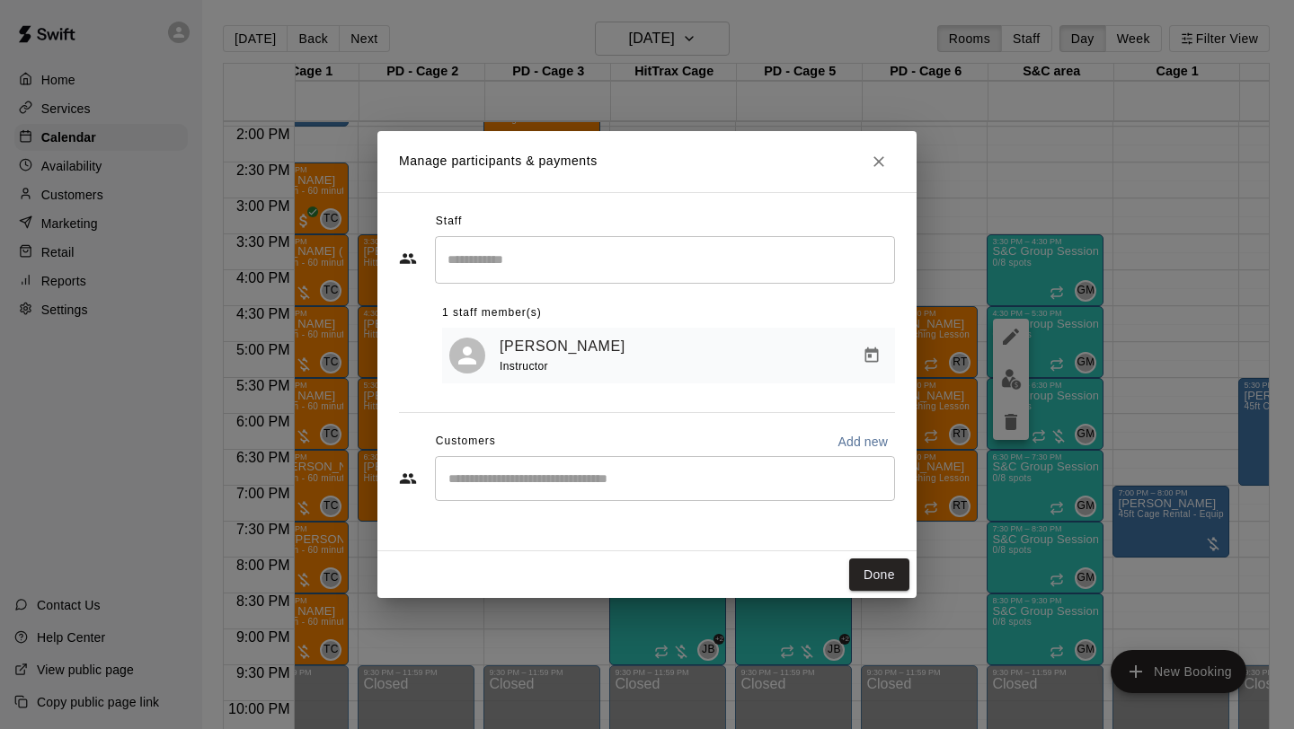
click at [618, 487] on input "Start typing to search customers..." at bounding box center [665, 479] width 444 height 18
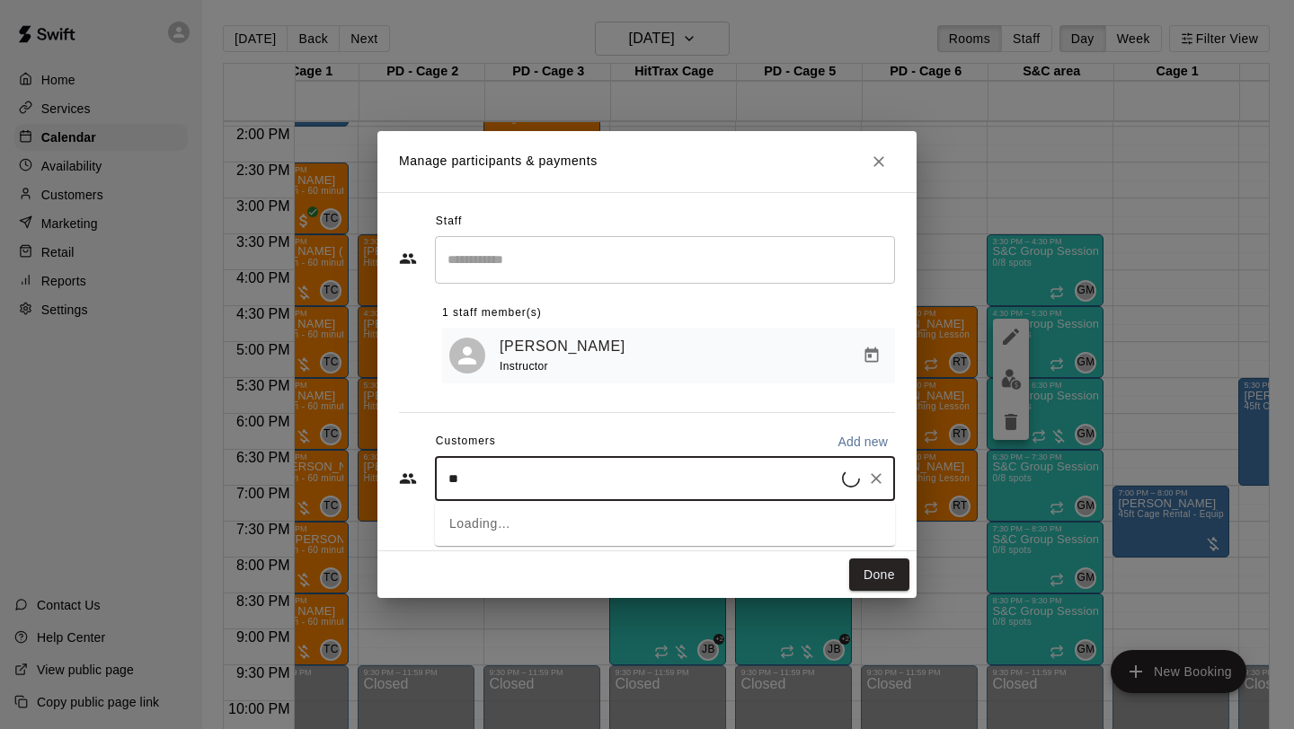
type input "*"
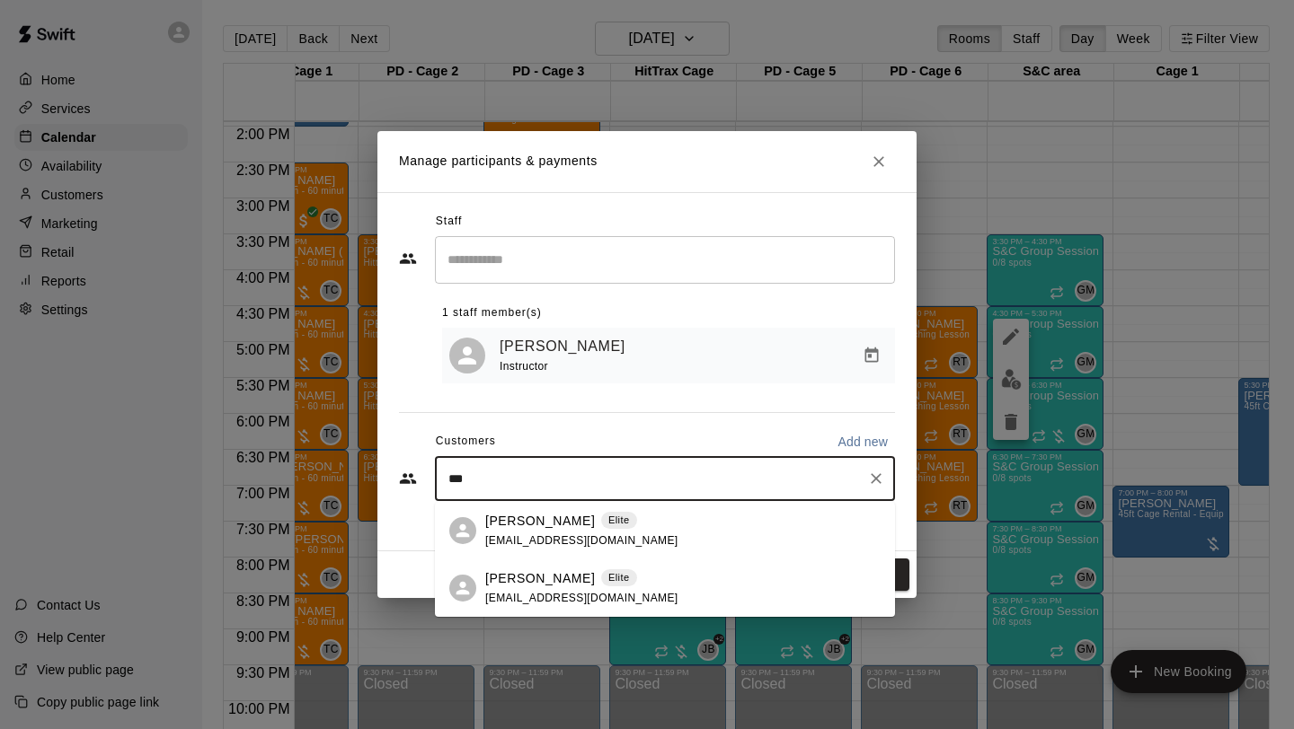
type input "****"
click at [559, 592] on span "[EMAIL_ADDRESS][DOMAIN_NAME]" at bounding box center [581, 598] width 193 height 13
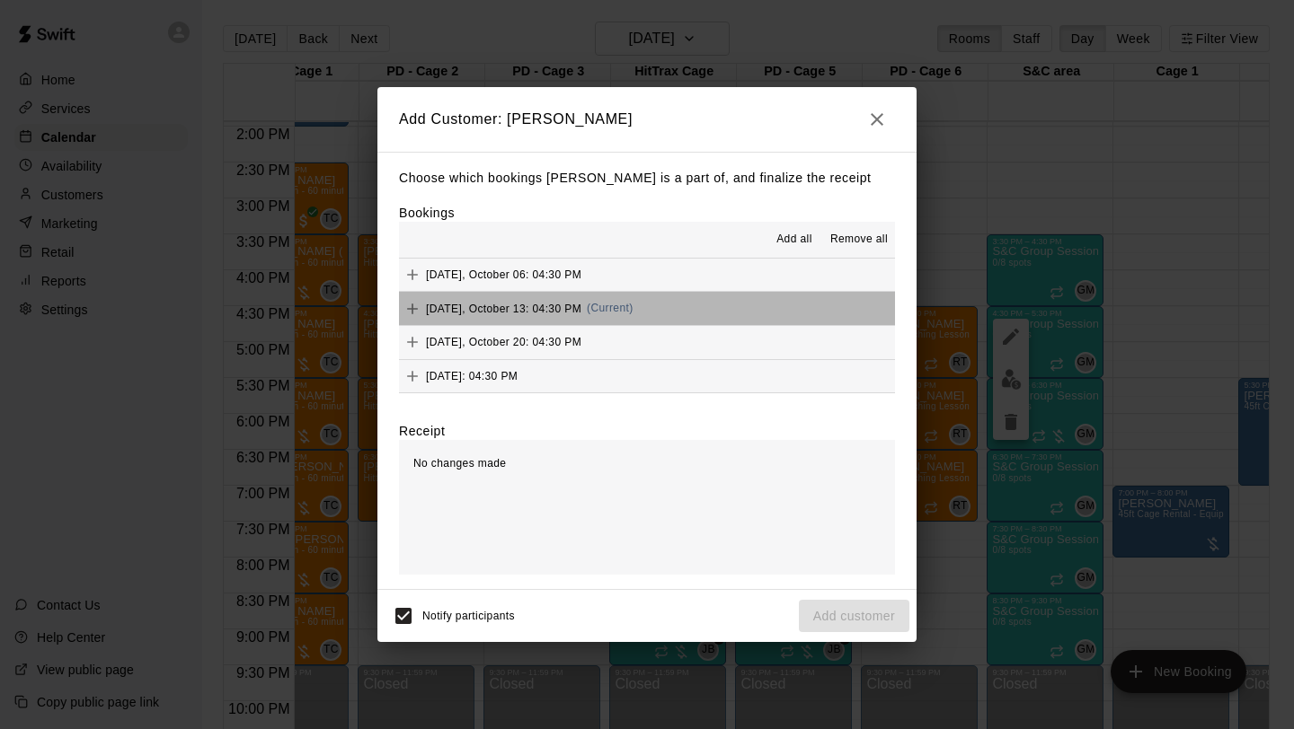
click at [774, 315] on button "[DATE], October 13: 04:30 PM (Current)" at bounding box center [647, 308] width 496 height 33
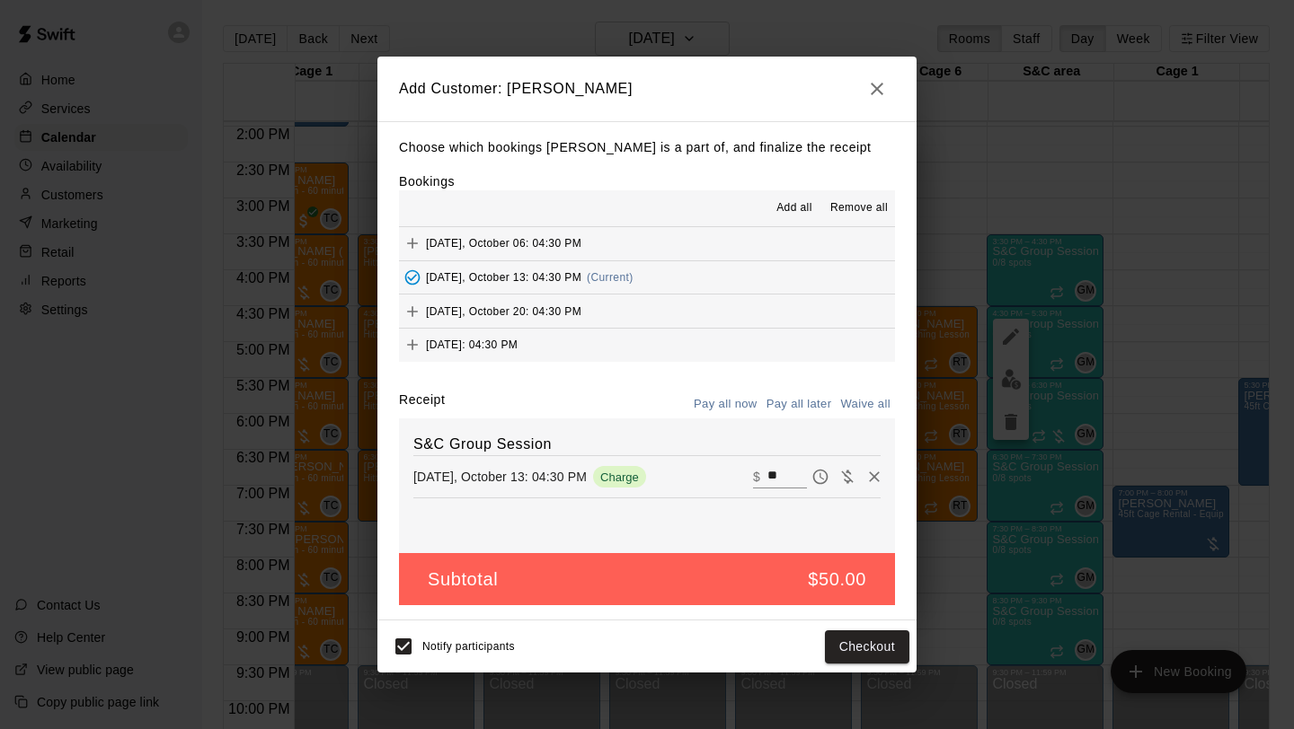
click at [796, 410] on button "Pay all later" at bounding box center [799, 405] width 75 height 28
click at [847, 606] on button "Add customer" at bounding box center [854, 647] width 111 height 33
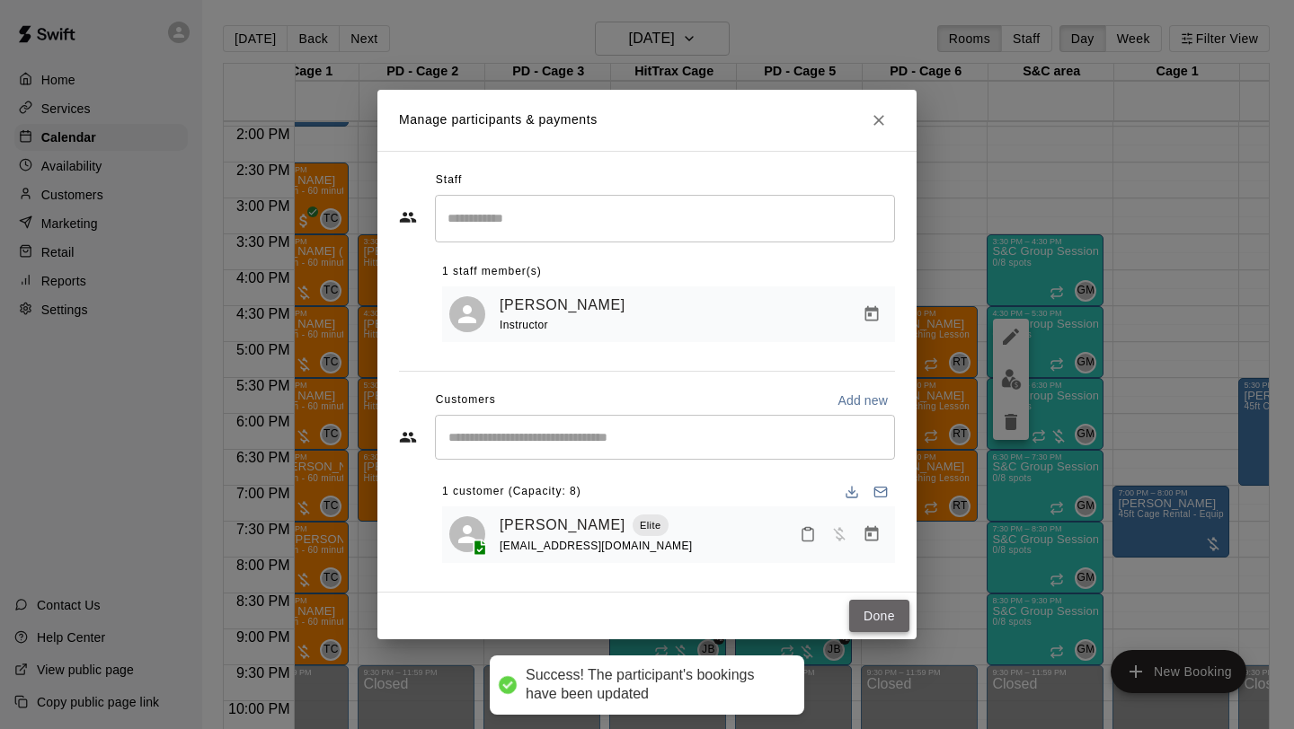
click at [883, 606] on button "Done" at bounding box center [879, 616] width 60 height 33
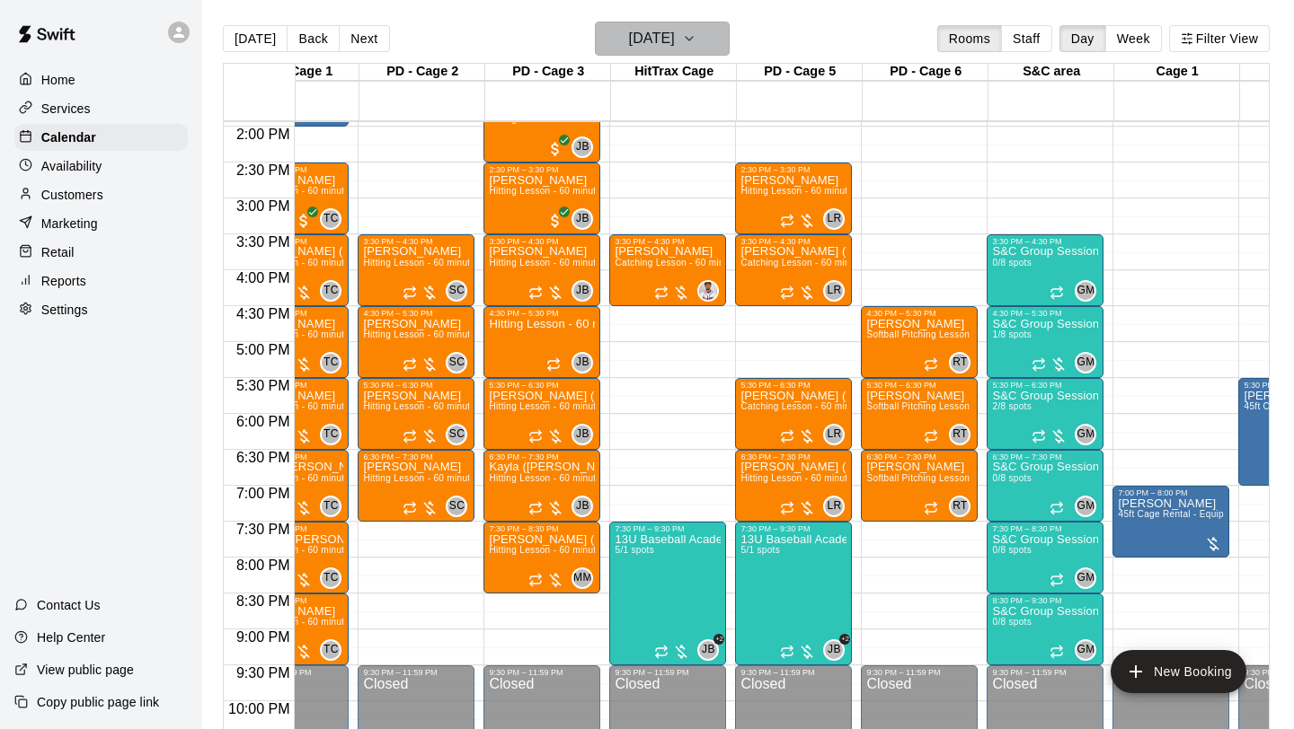
click at [700, 46] on button "[DATE]" at bounding box center [662, 39] width 135 height 34
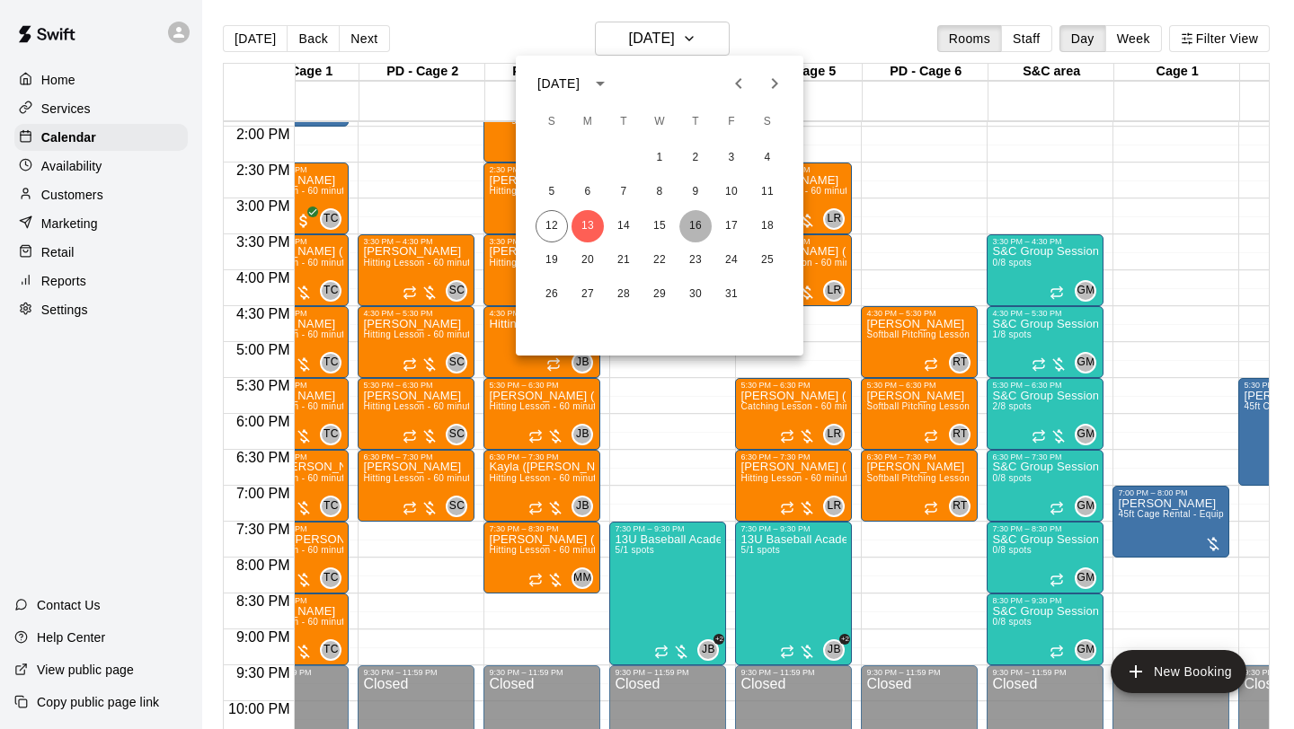
click at [703, 225] on button "16" at bounding box center [695, 226] width 32 height 32
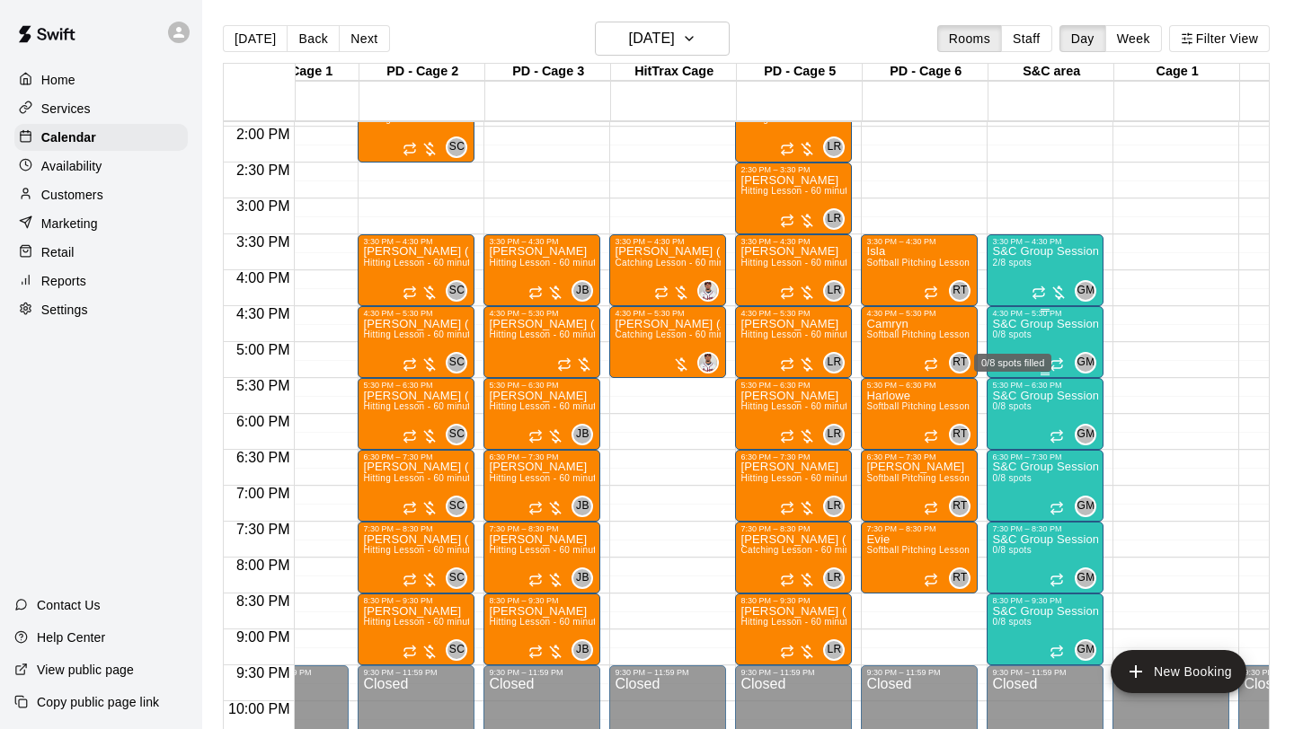
click at [1029, 342] on div "0/8 spots filled" at bounding box center [1012, 357] width 81 height 32
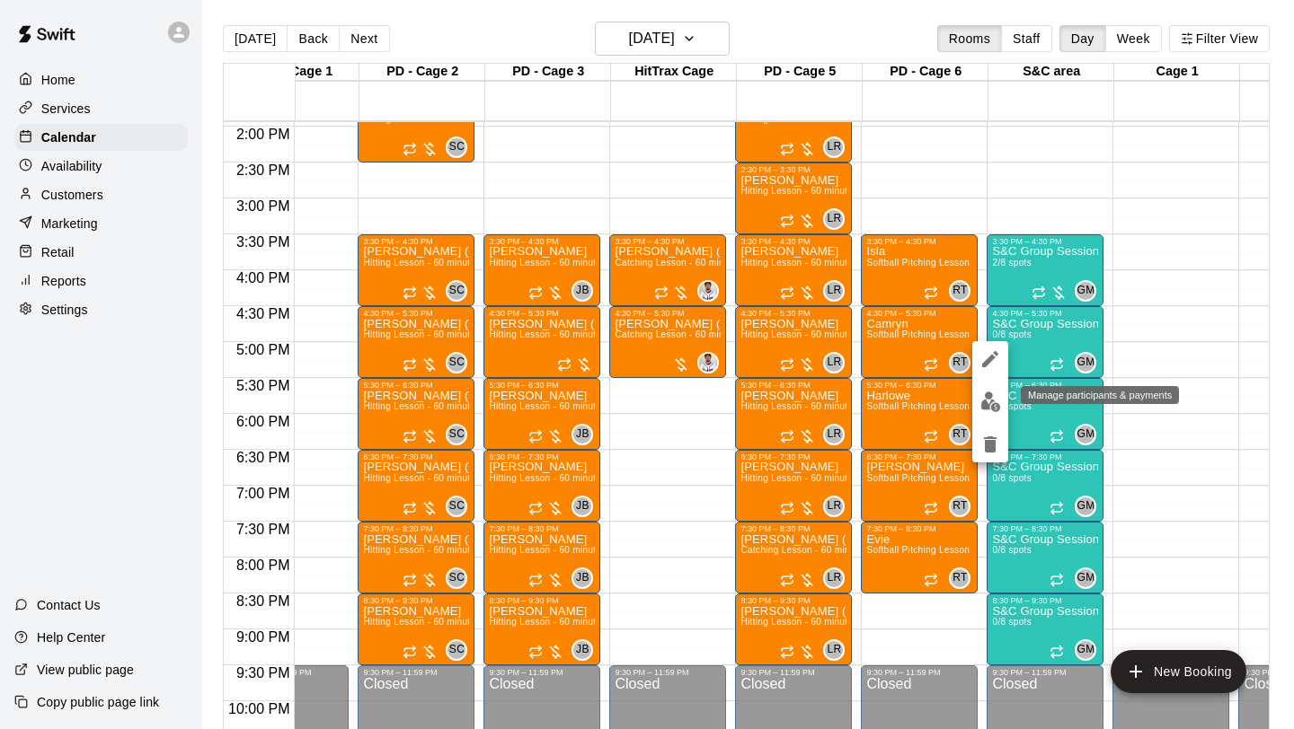
click at [997, 393] on img "edit" at bounding box center [990, 402] width 21 height 21
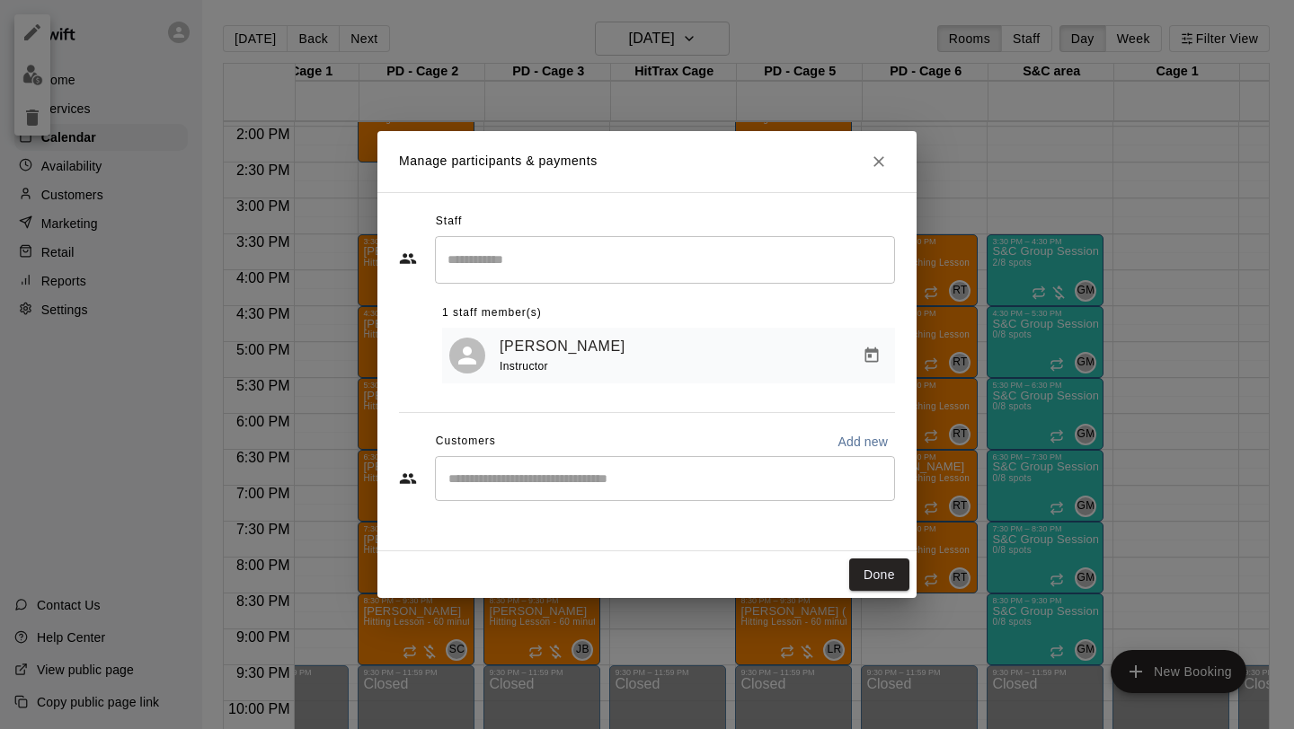
click at [613, 465] on div "​" at bounding box center [665, 478] width 460 height 45
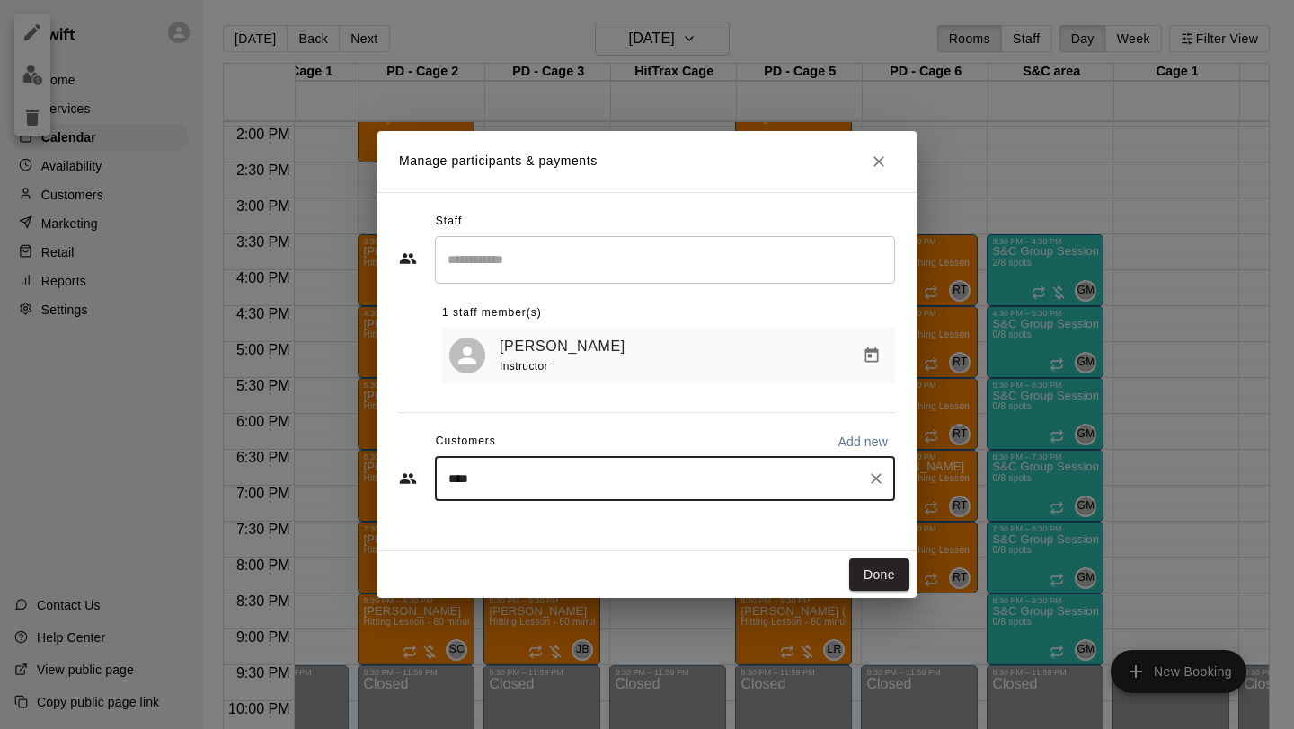
type input "*****"
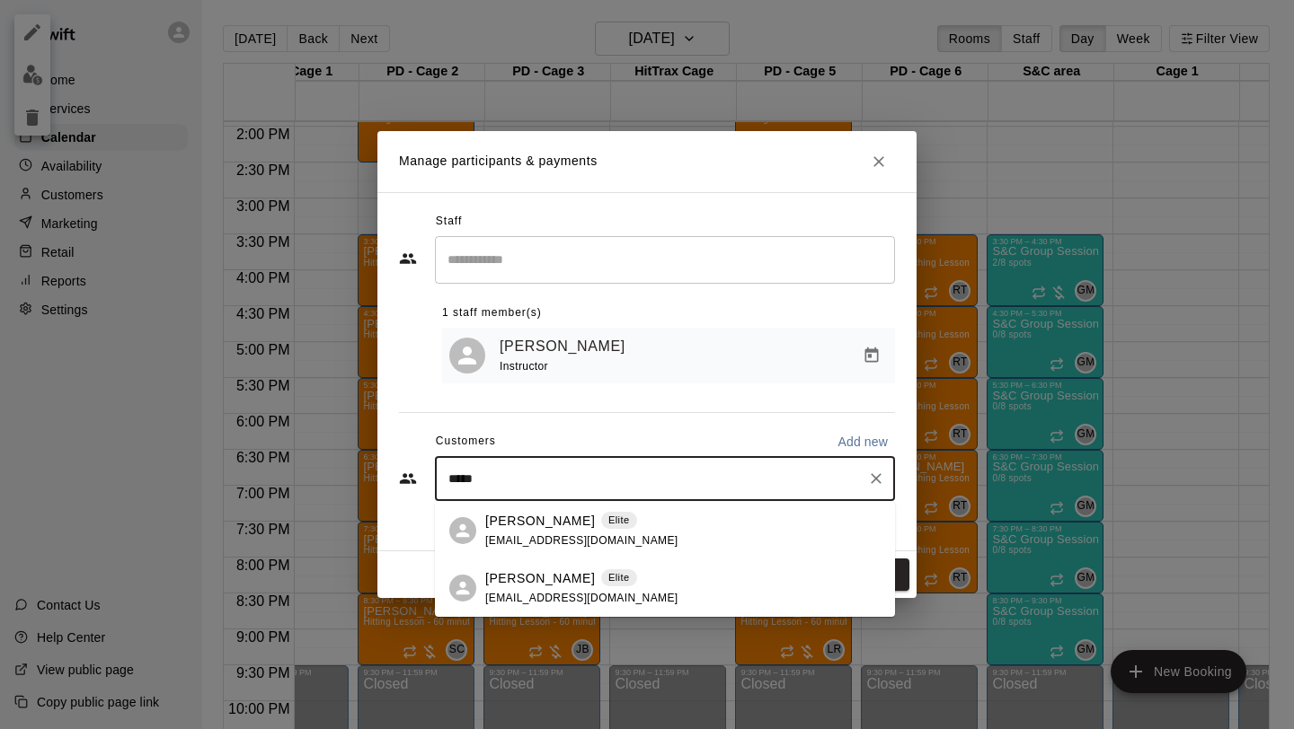
click at [601, 570] on div "Elite" at bounding box center [619, 579] width 36 height 18
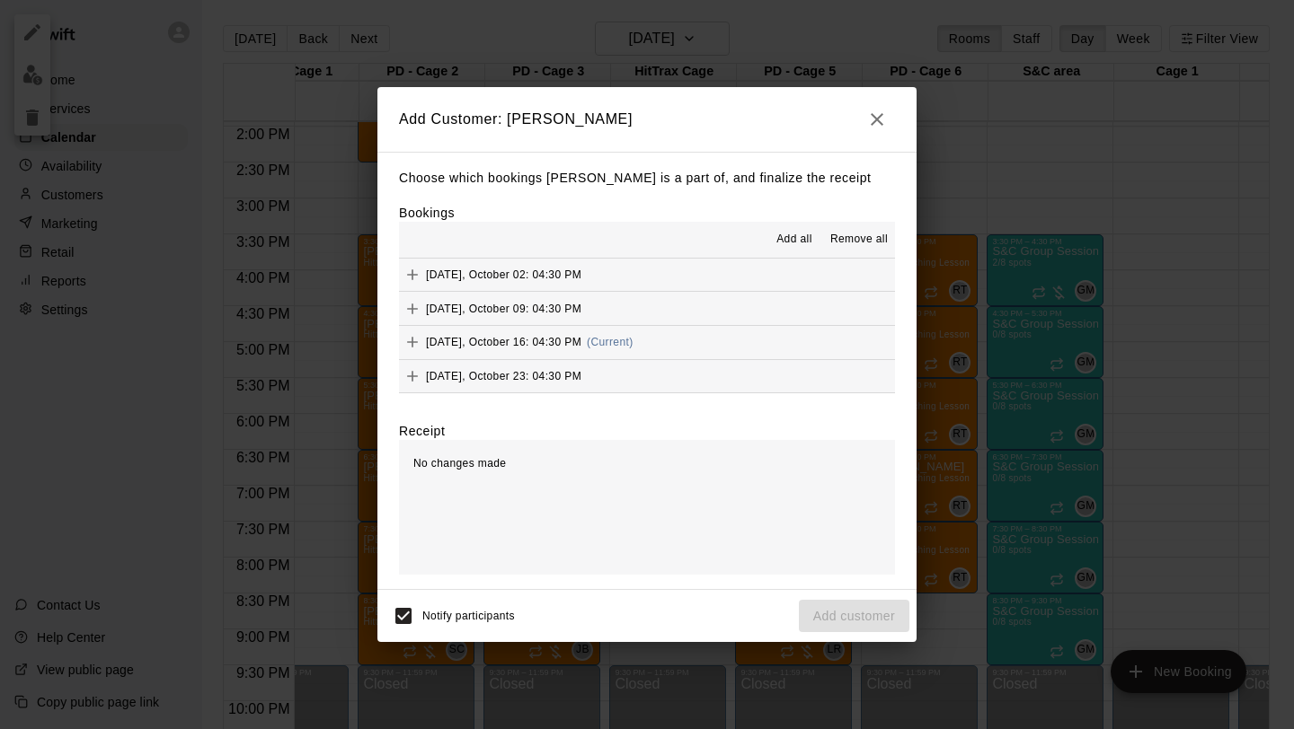
click at [779, 337] on button "[DATE], October 16: 04:30 PM (Current)" at bounding box center [647, 342] width 496 height 33
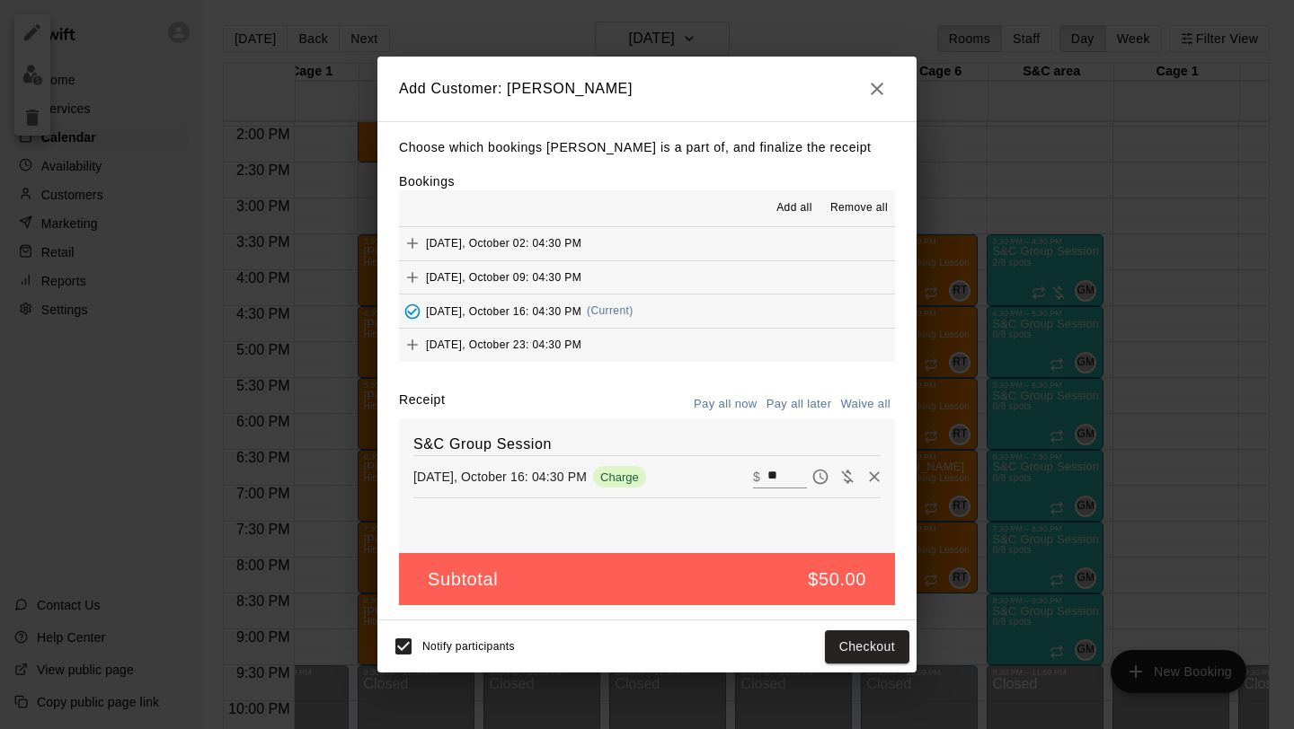
click at [797, 400] on button "Pay all later" at bounding box center [799, 405] width 75 height 28
click at [828, 606] on button "Add customer" at bounding box center [854, 647] width 111 height 33
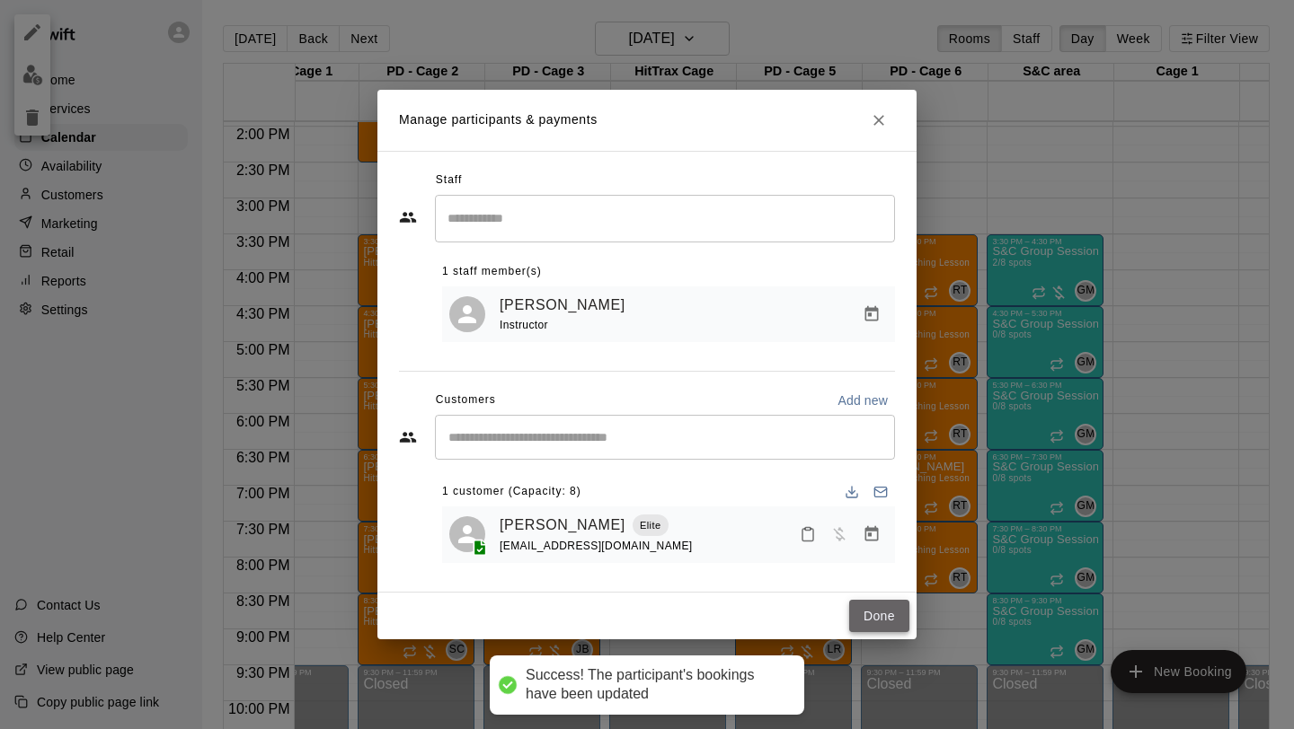
click at [881, 606] on button "Done" at bounding box center [879, 616] width 60 height 33
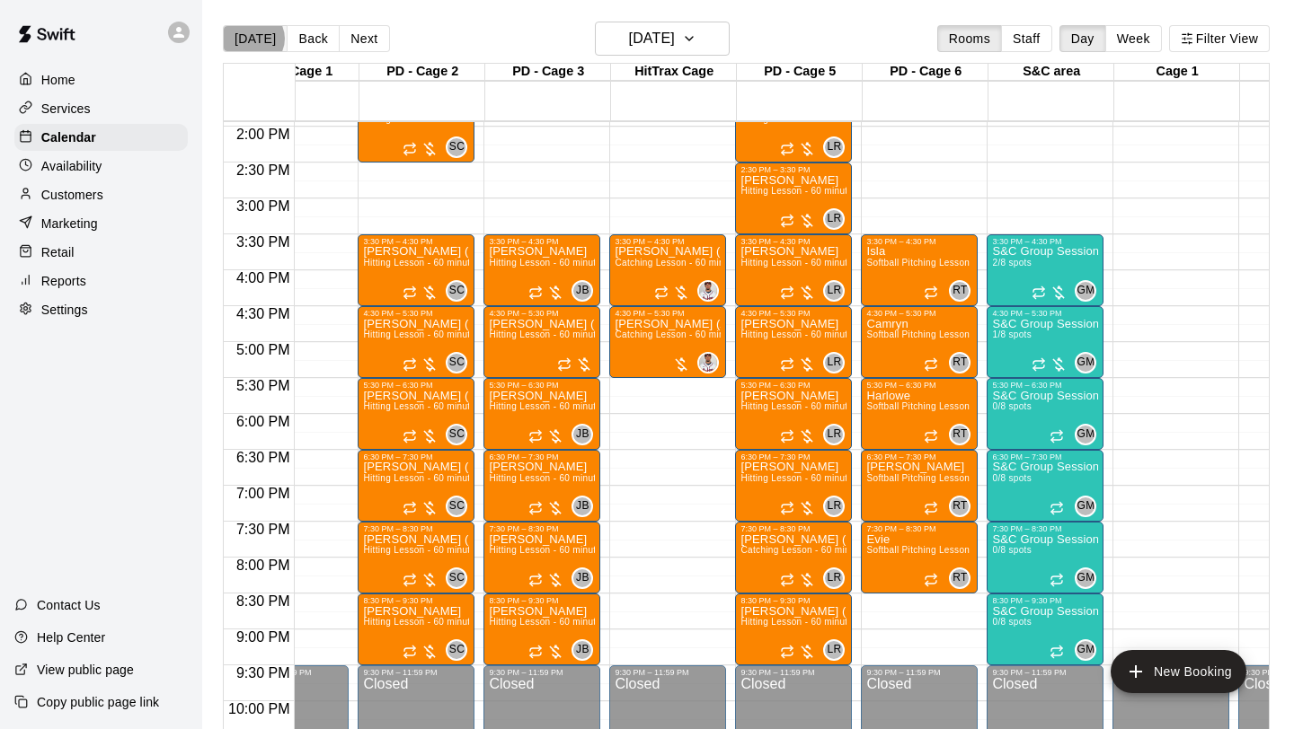
click at [252, 39] on button "[DATE]" at bounding box center [255, 38] width 65 height 27
